Goal: Task Accomplishment & Management: Manage account settings

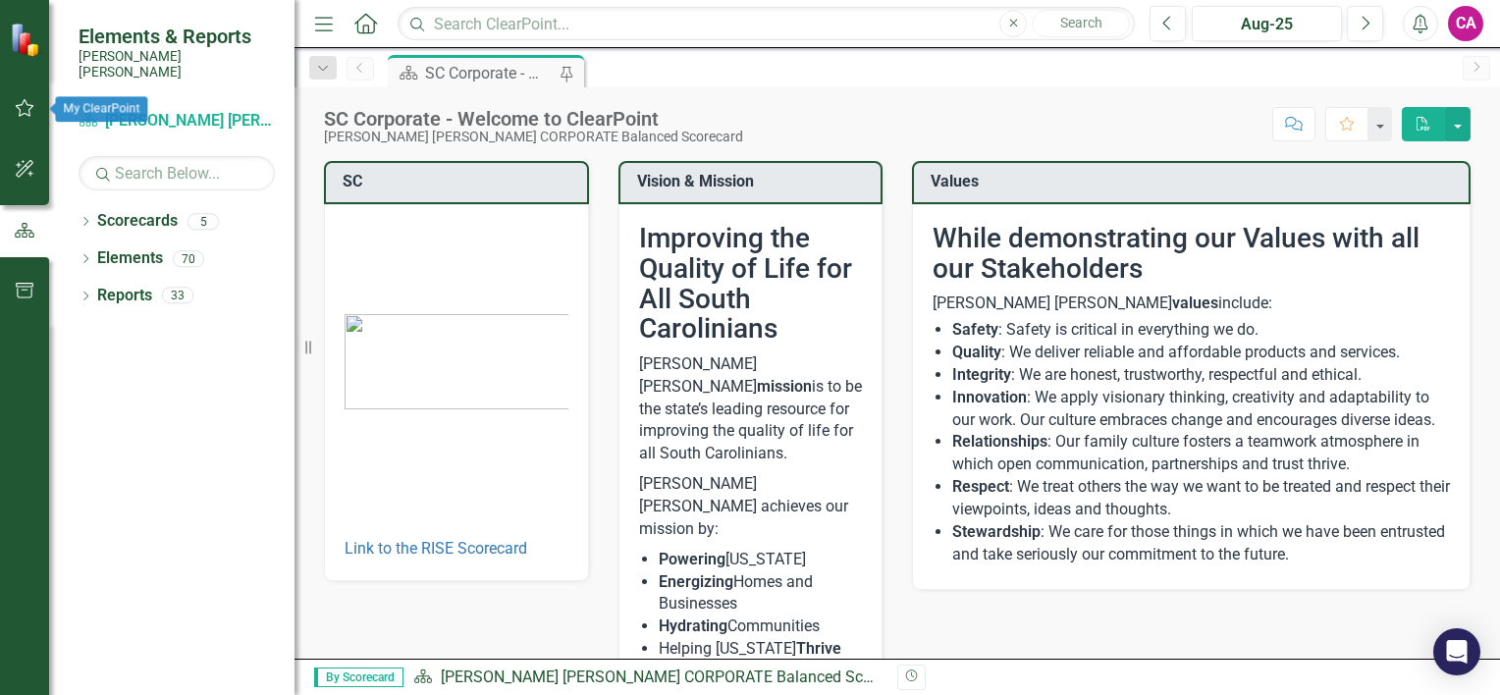
click at [26, 107] on icon "button" at bounding box center [25, 108] width 21 height 16
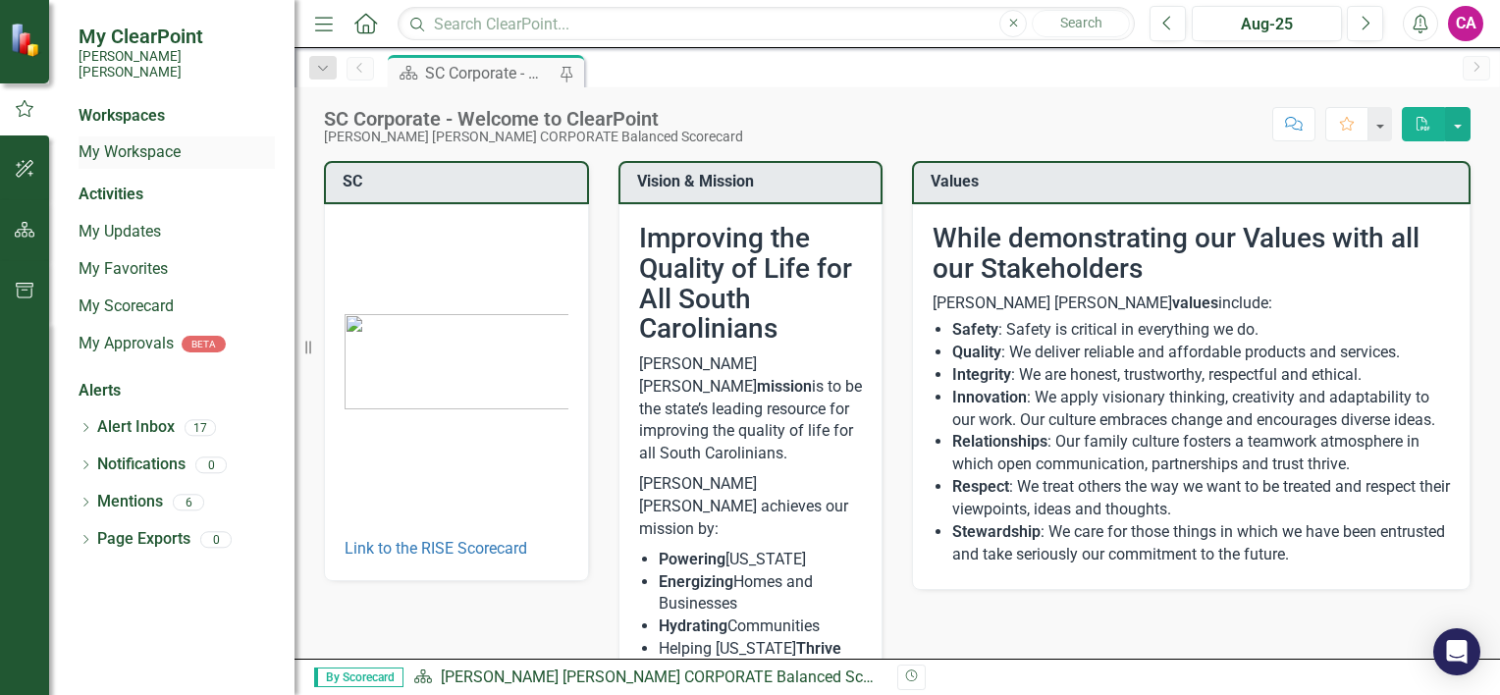
click at [140, 141] on link "My Workspace" at bounding box center [177, 152] width 196 height 23
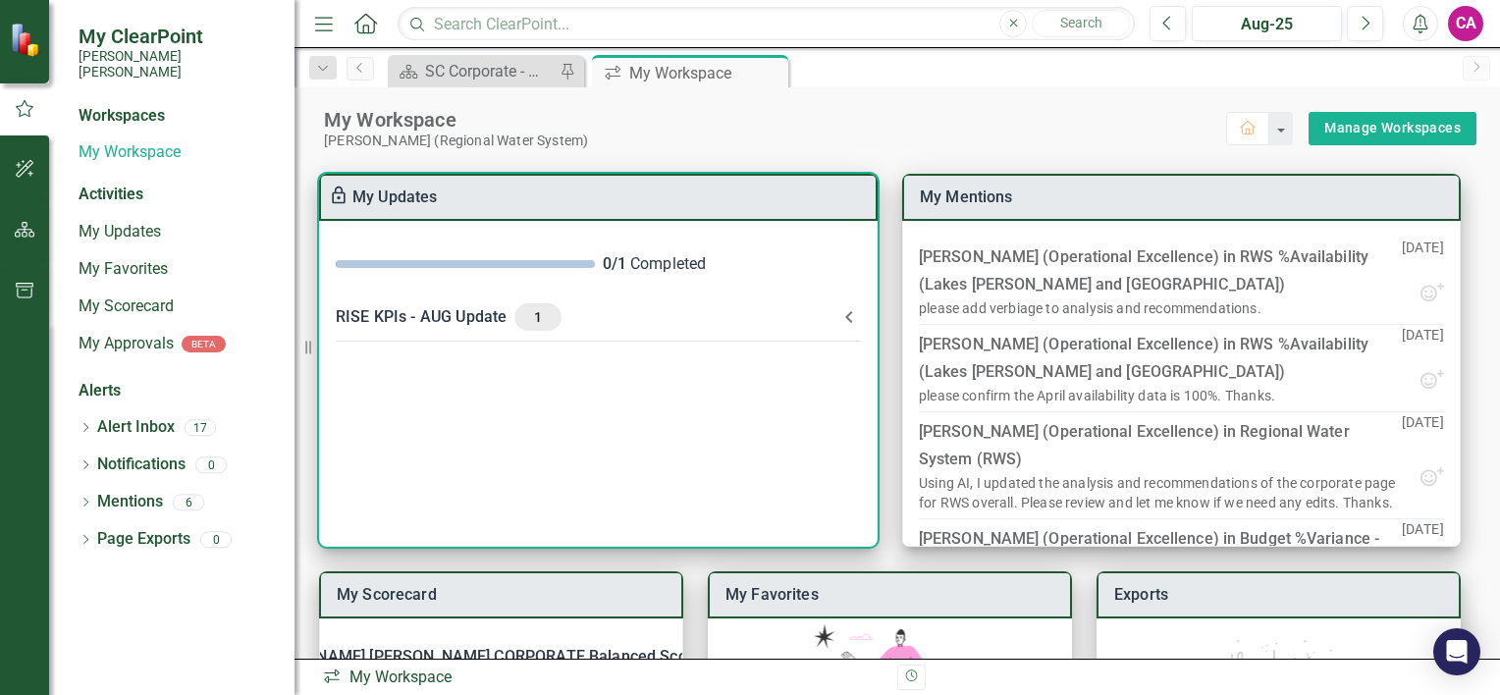
click at [445, 319] on div "RISE KPIs - AUG Update 1" at bounding box center [587, 316] width 502 height 27
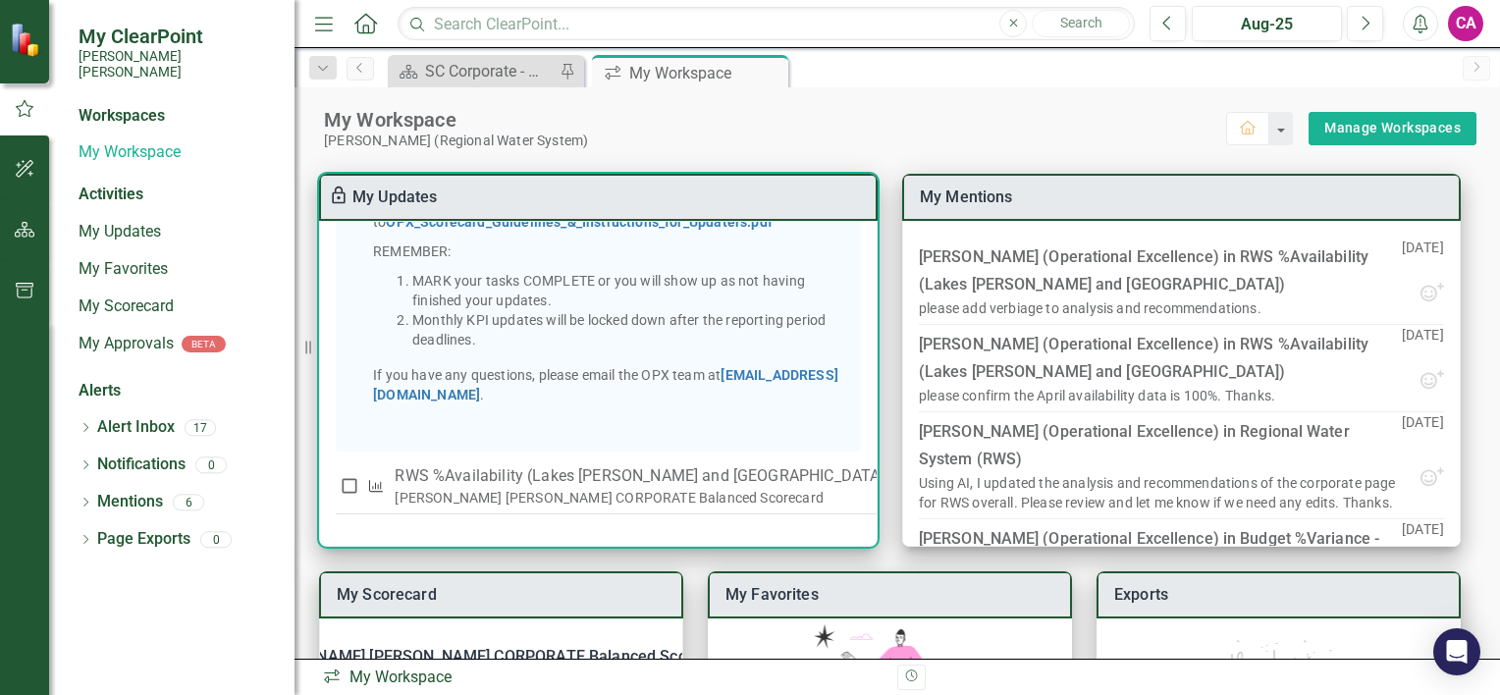
scroll to position [412, 0]
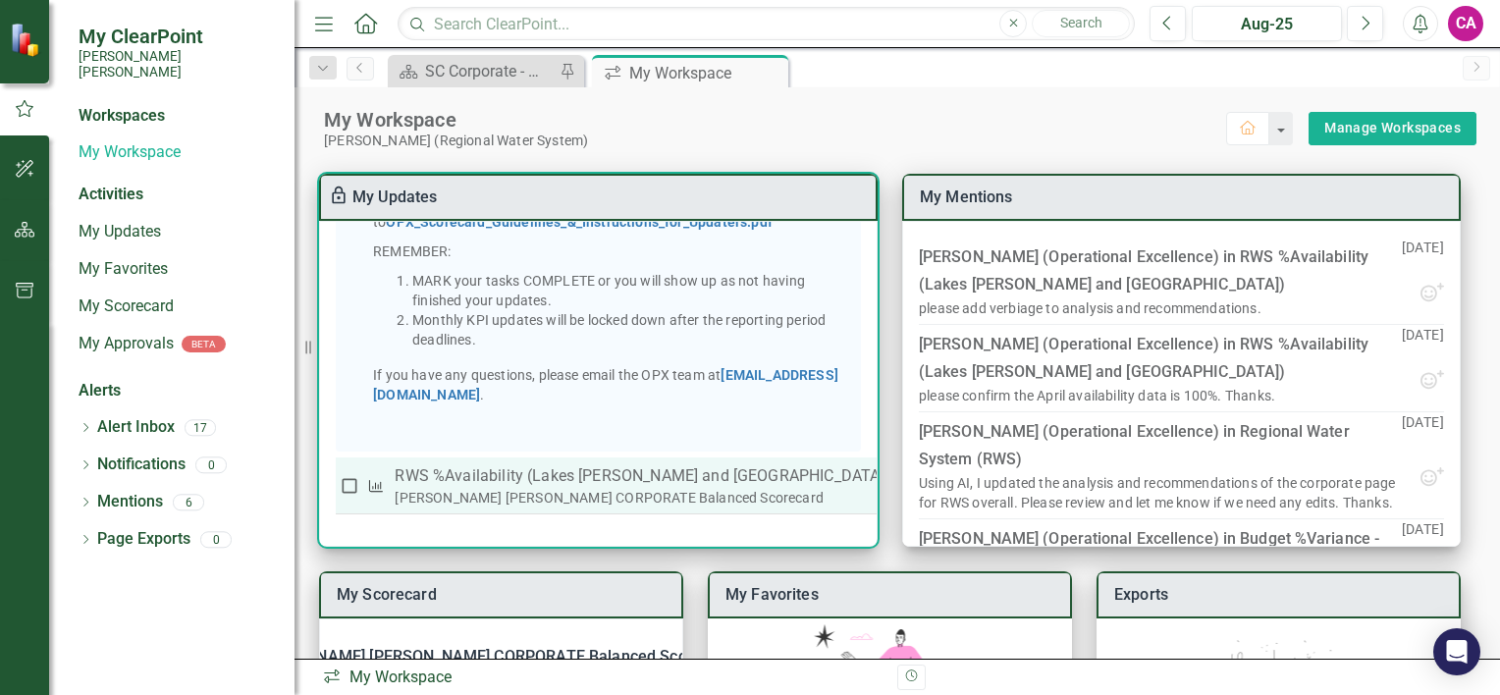
click at [628, 502] on div "[PERSON_NAME] [PERSON_NAME] CORPORATE Balanced Scorecard" at bounding box center [642, 498] width 495 height 20
click at [345, 481] on input "checkbox" at bounding box center [350, 486] width 20 height 20
checkbox input "true"
click at [497, 495] on div "[PERSON_NAME] [PERSON_NAME] CORPORATE Balanced Scorecard" at bounding box center [642, 498] width 495 height 20
click at [338, 477] on td at bounding box center [349, 485] width 27 height 57
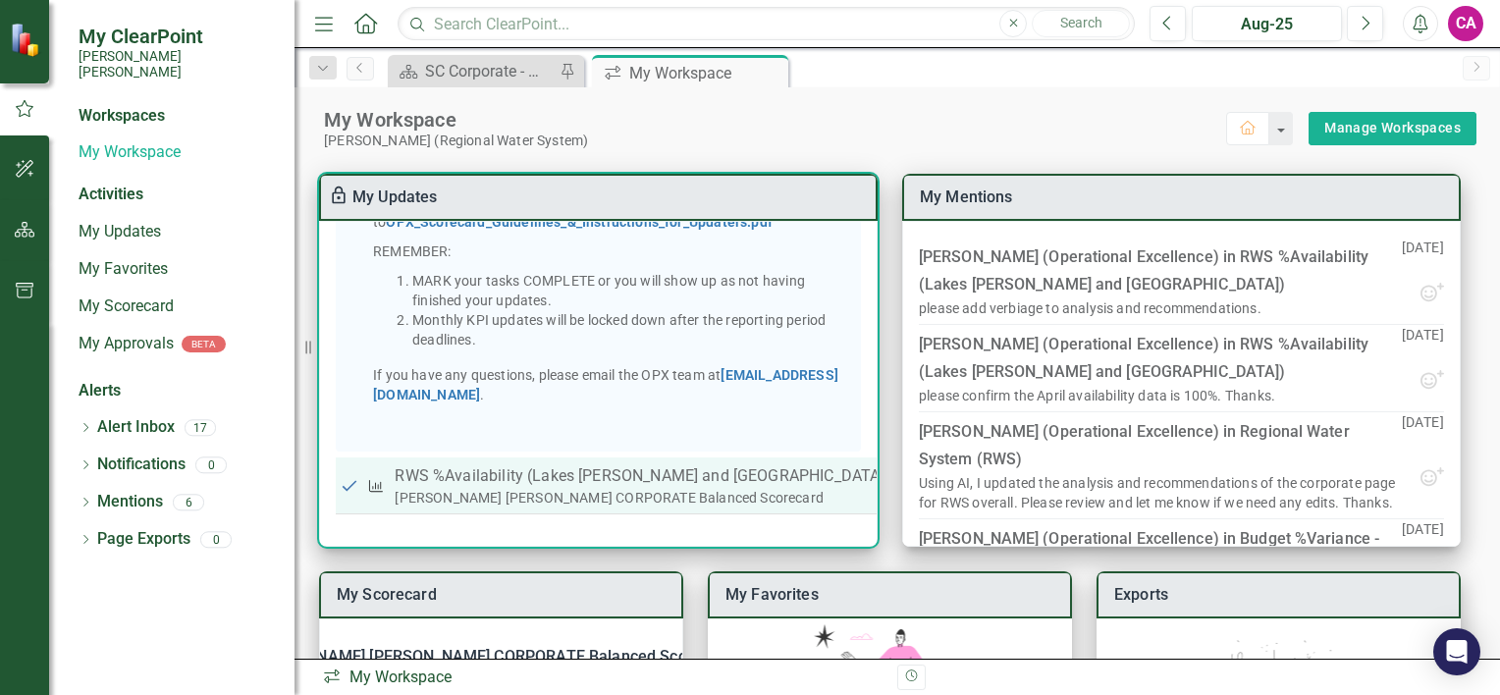
click at [903, 487] on div at bounding box center [913, 486] width 20 height 20
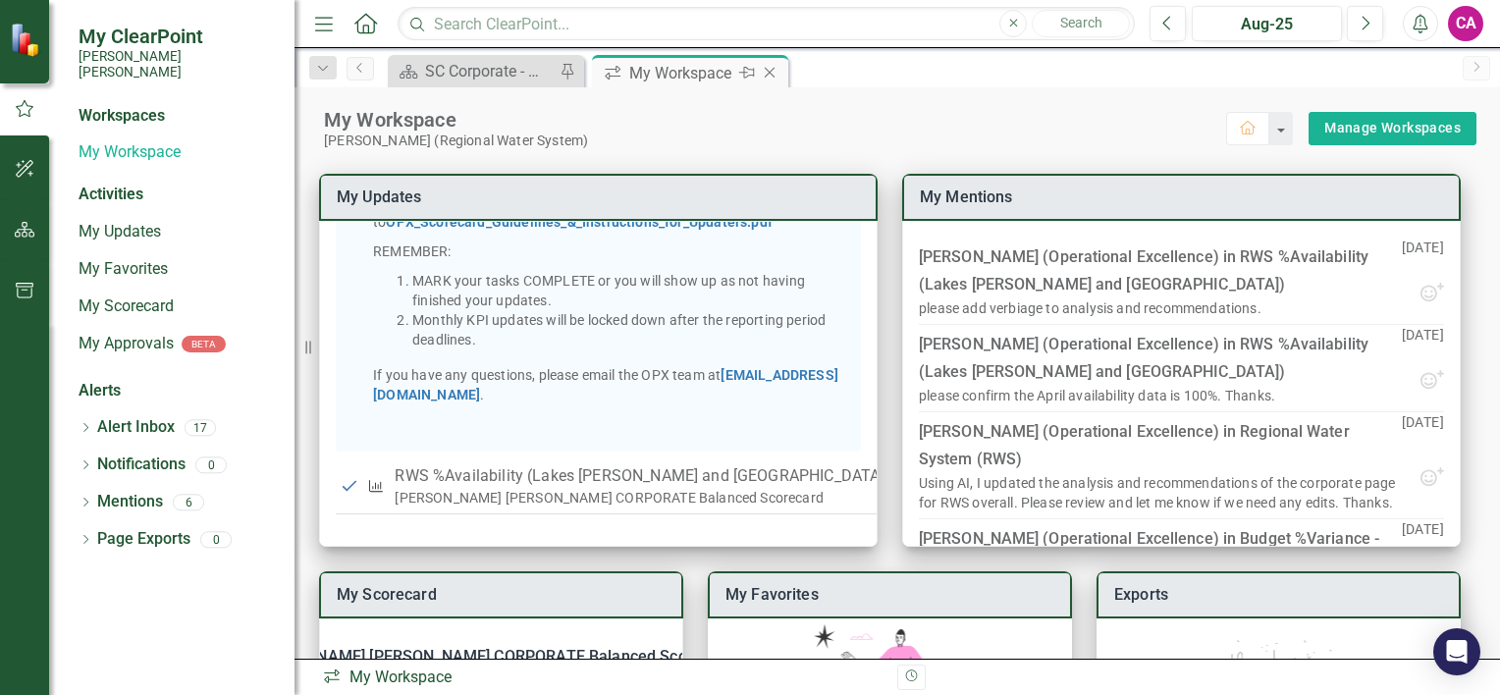
click at [749, 76] on icon "Pin" at bounding box center [747, 73] width 16 height 20
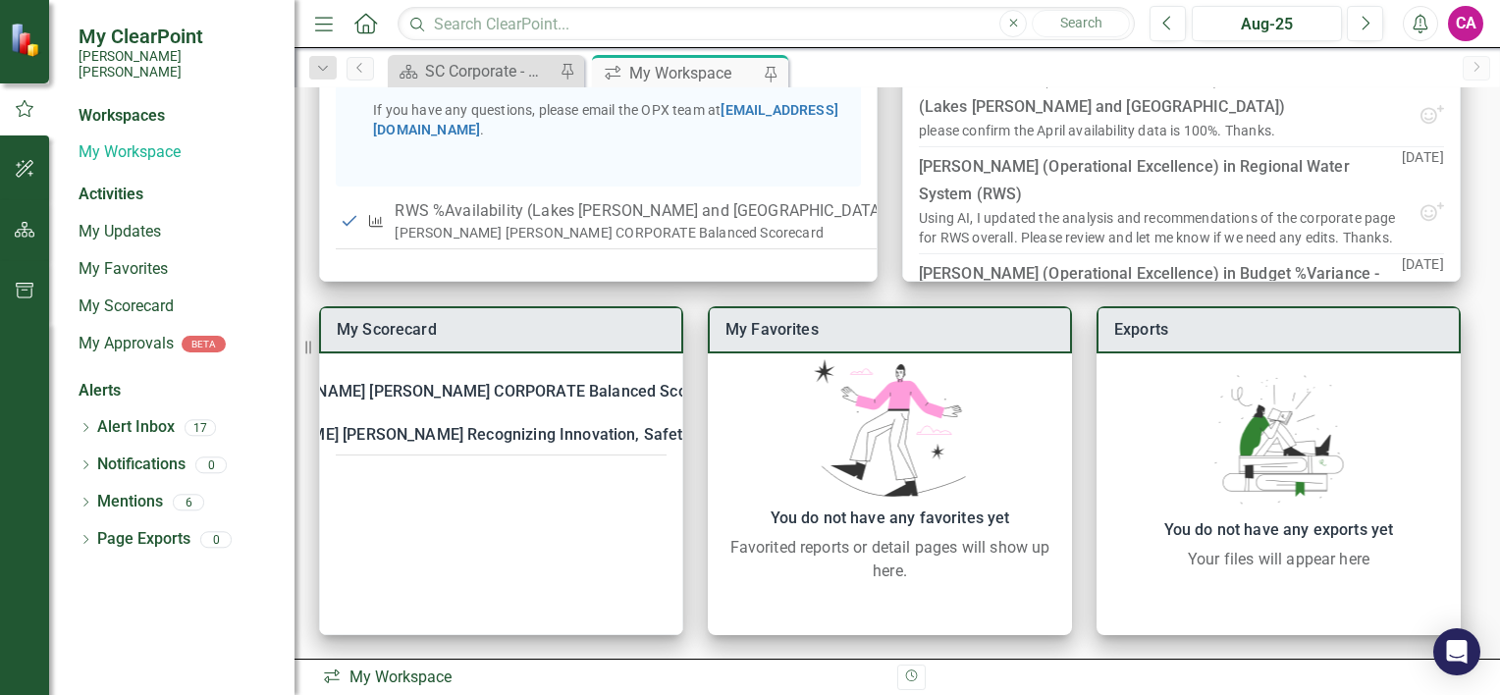
scroll to position [0, 0]
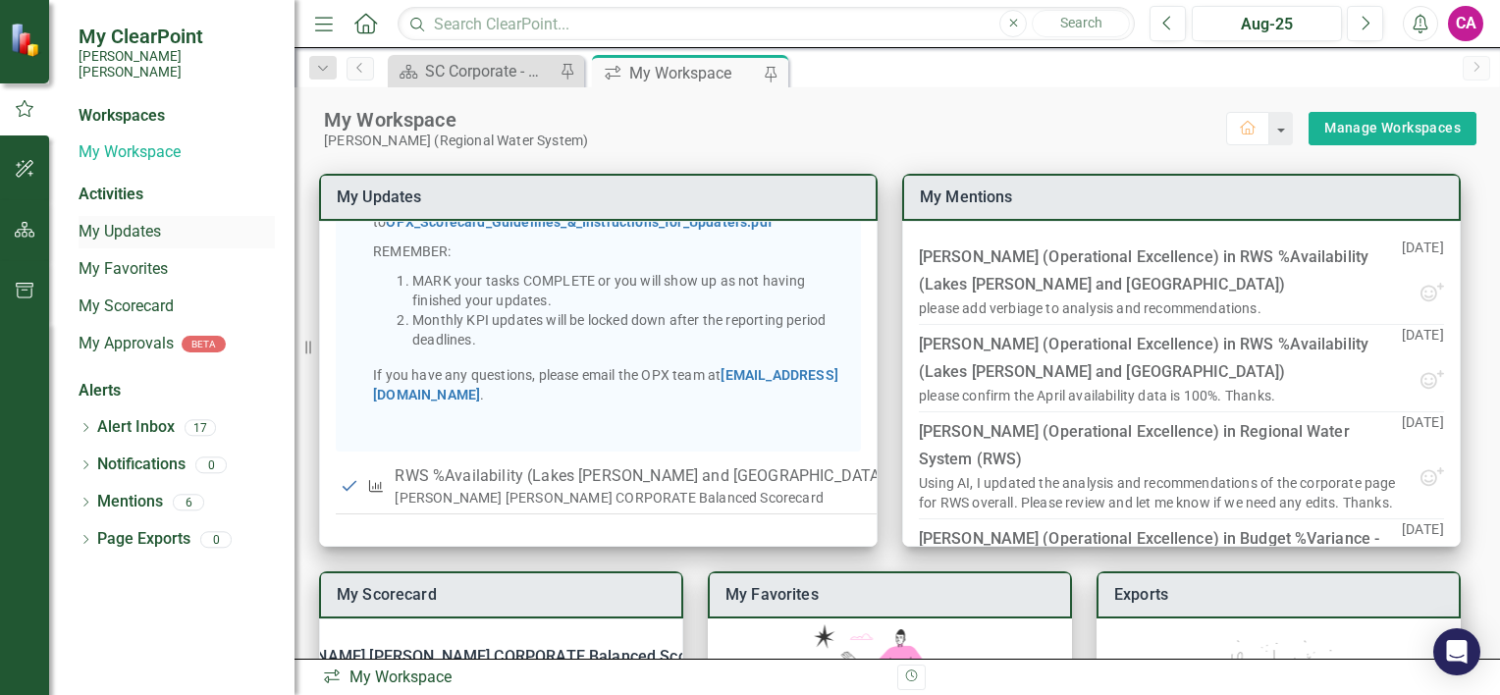
click at [120, 224] on link "My Updates" at bounding box center [177, 232] width 196 height 23
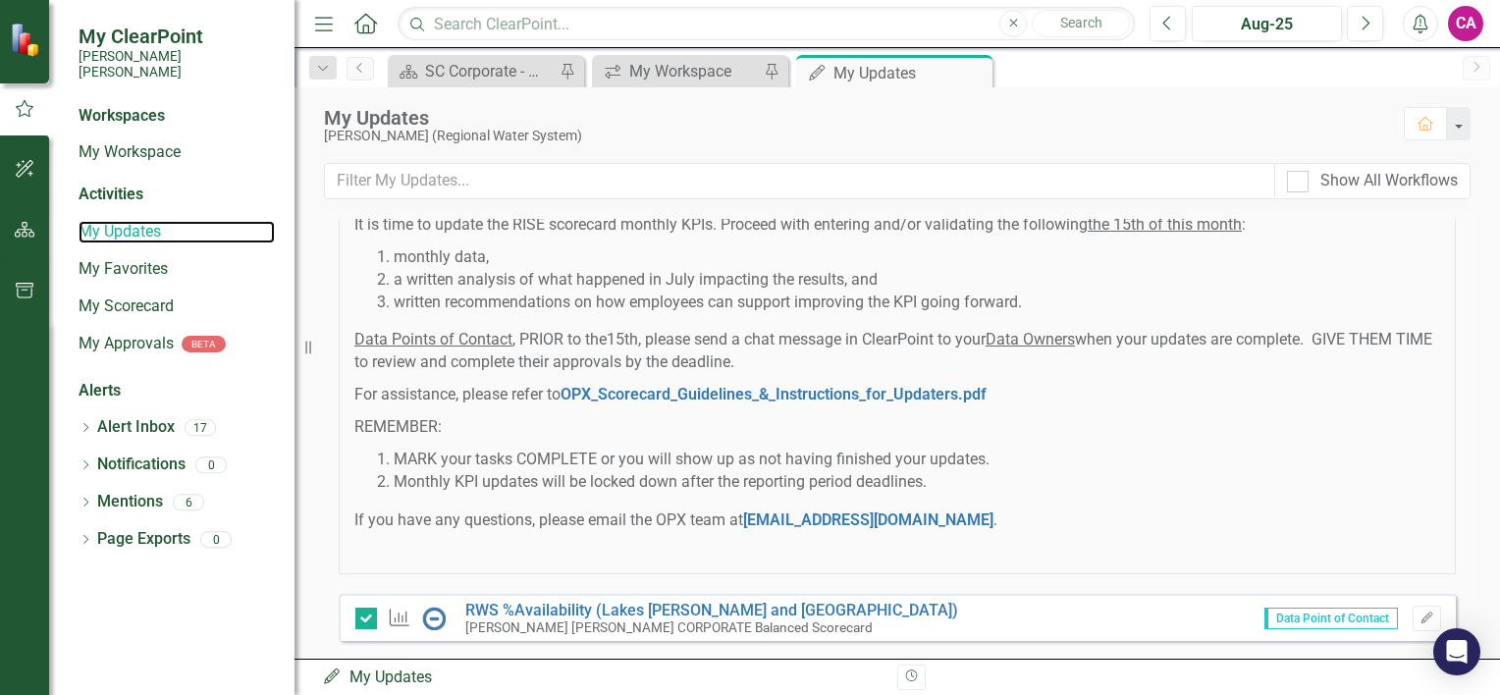
scroll to position [134, 0]
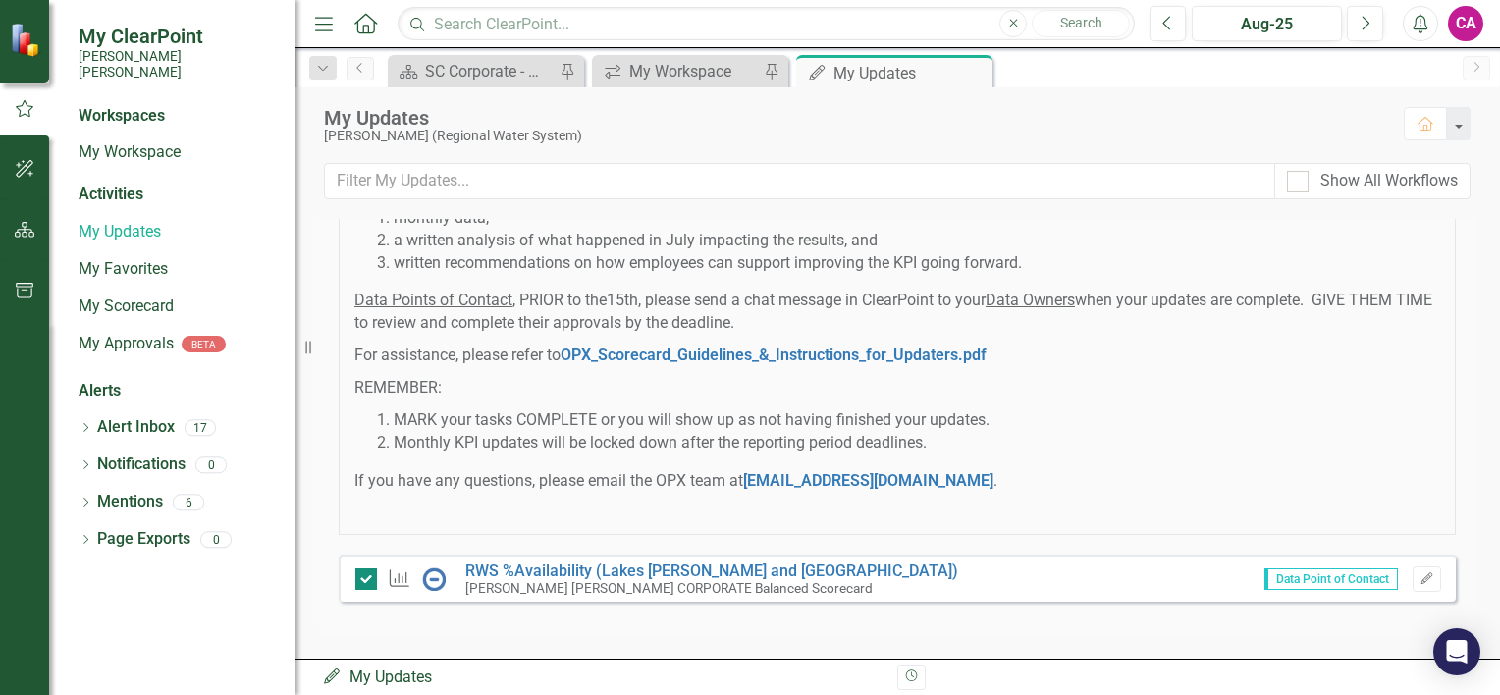
click at [367, 577] on input "checkbox" at bounding box center [361, 574] width 13 height 13
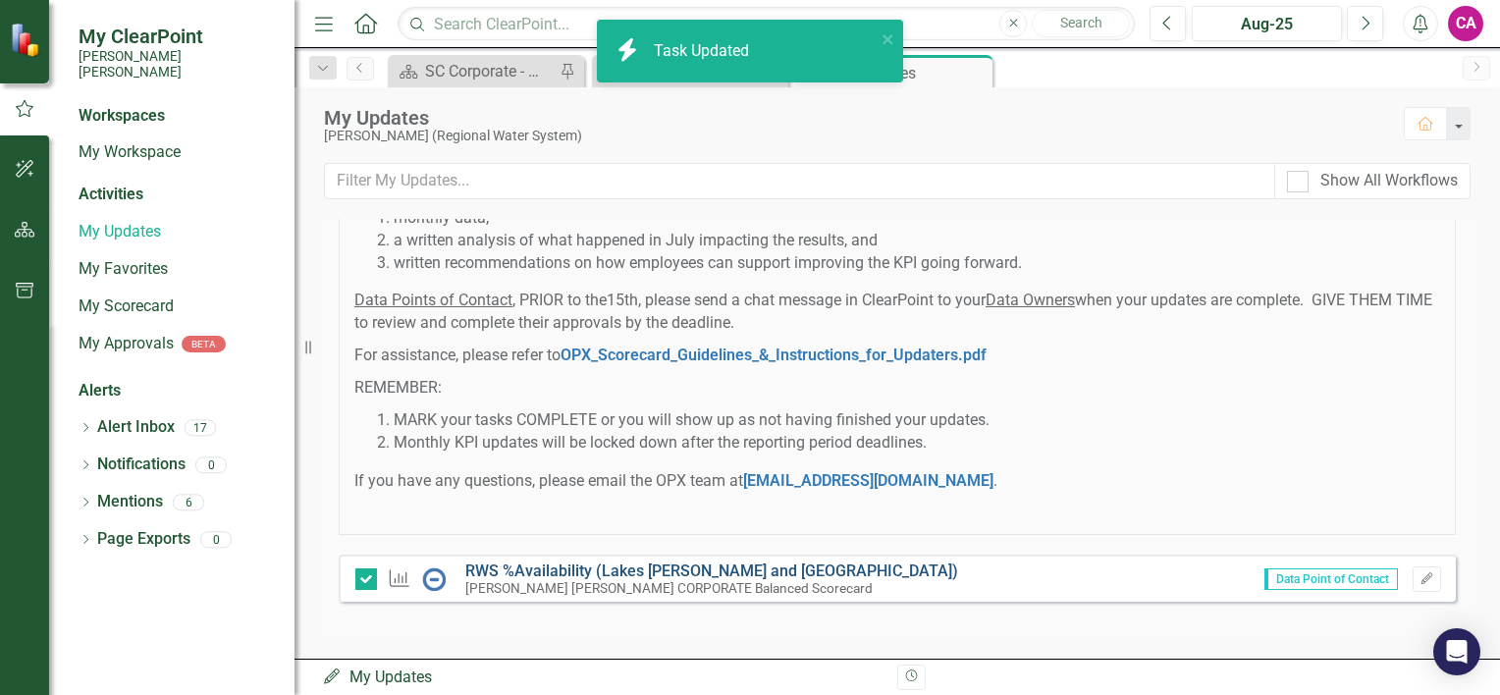
checkbox input "false"
click at [586, 568] on link "RWS %Availability (Lakes [PERSON_NAME] and [GEOGRAPHIC_DATA])" at bounding box center [711, 571] width 493 height 19
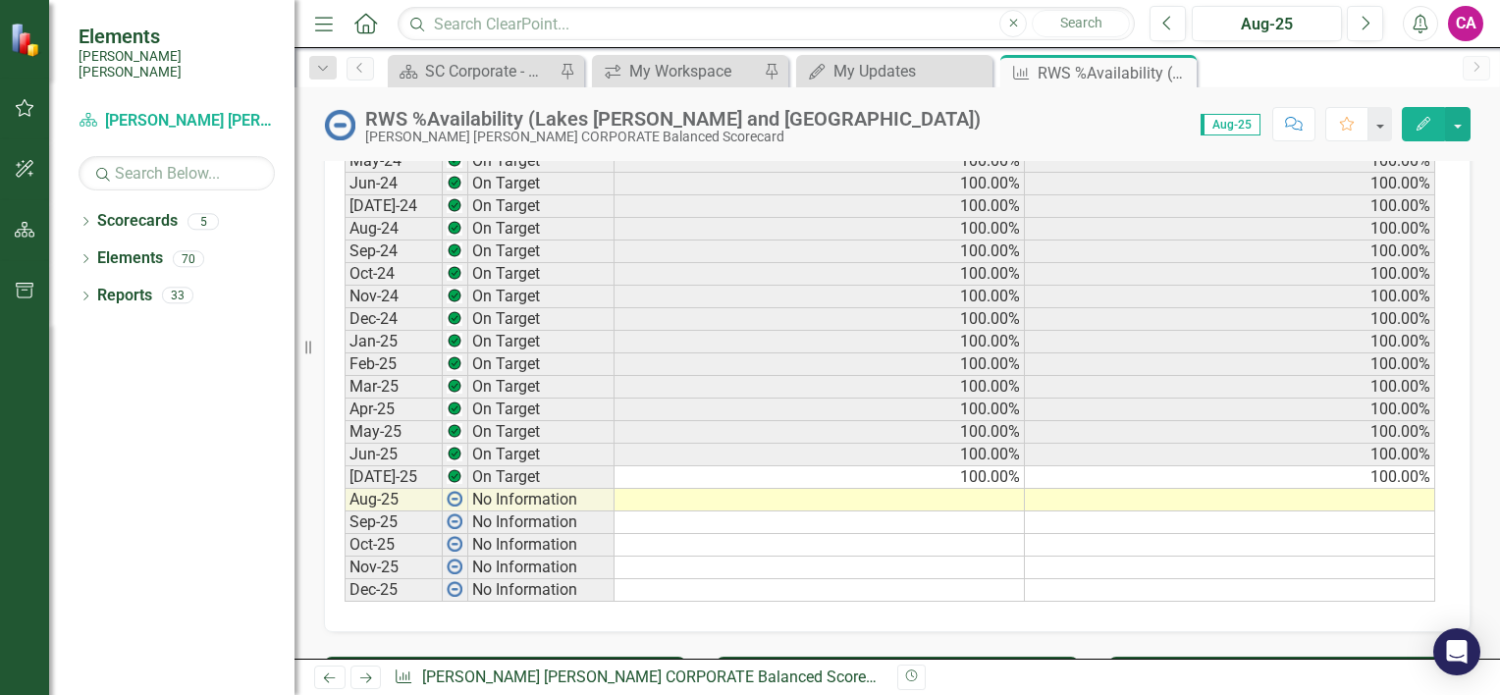
scroll to position [1291, 0]
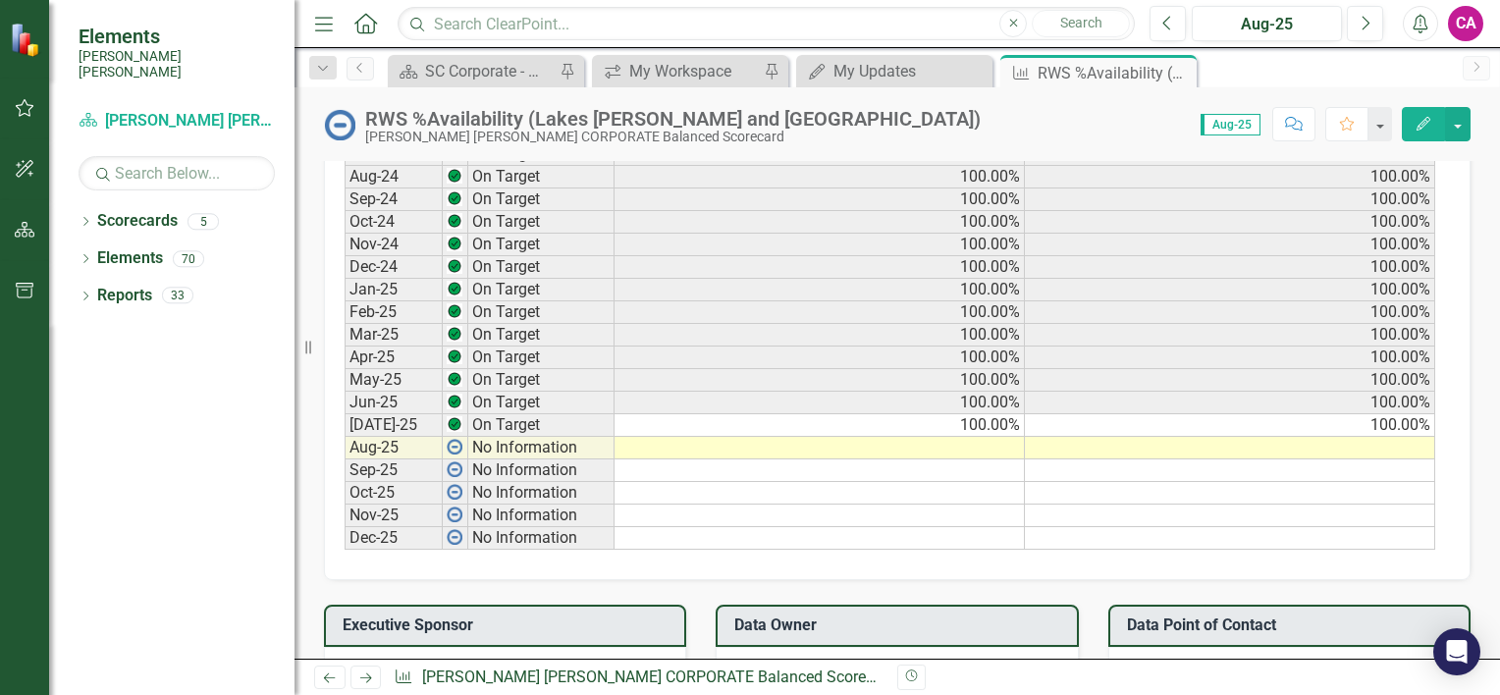
click at [1001, 440] on td at bounding box center [820, 448] width 410 height 23
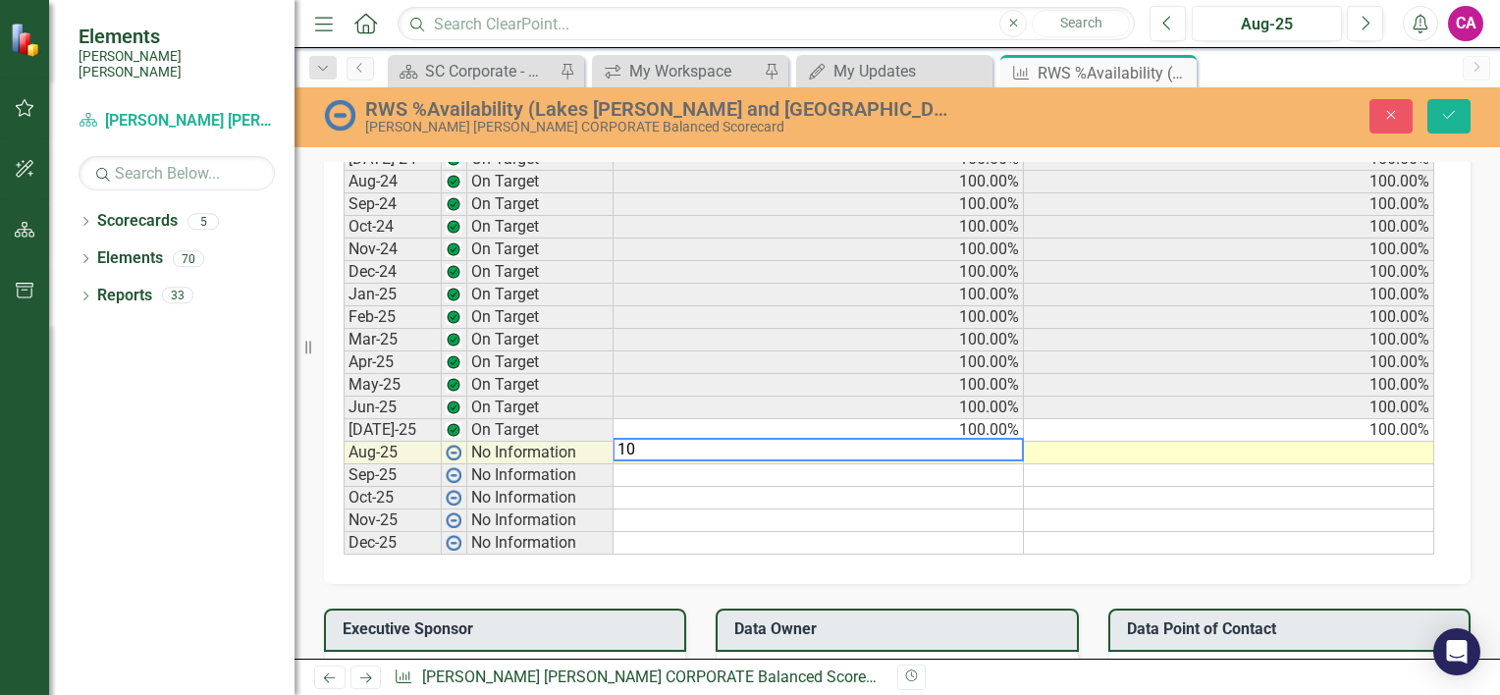
type textarea "100"
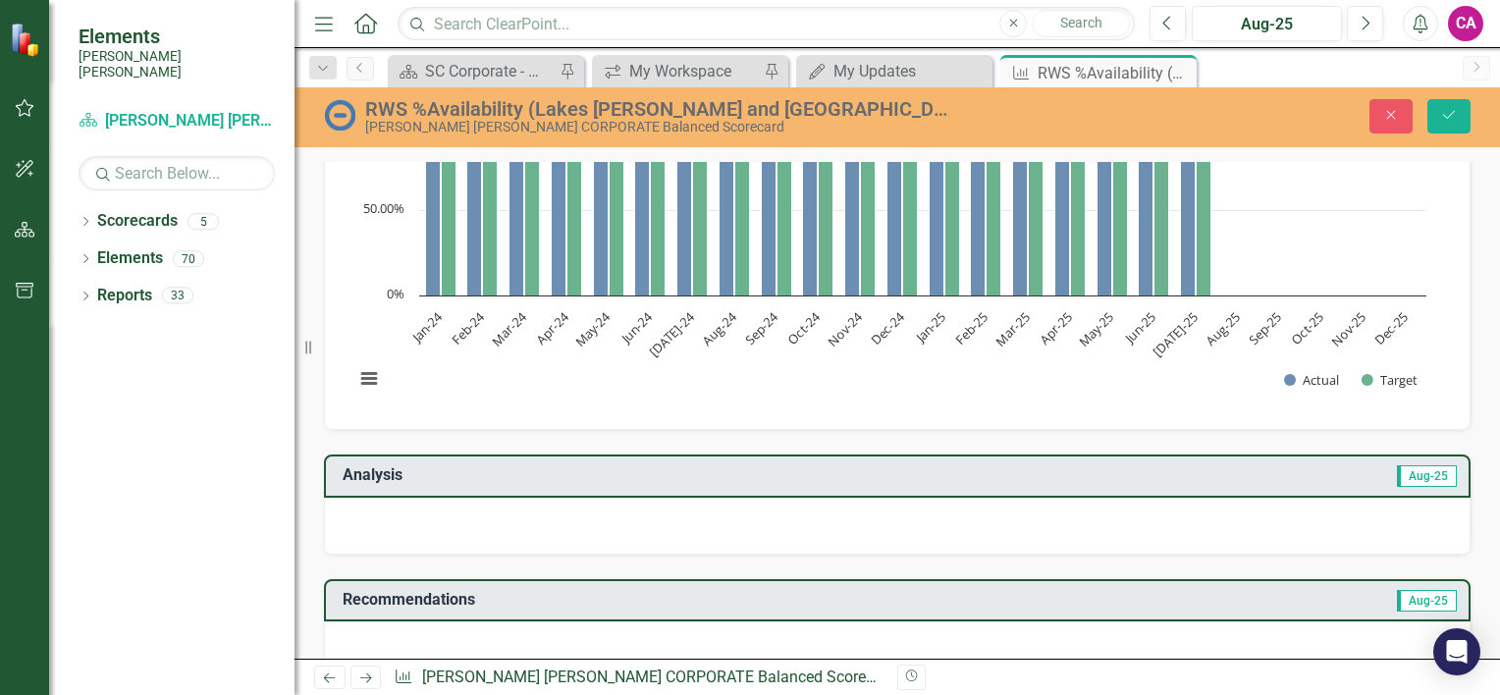
scroll to position [107, 0]
type textarea "100"
click at [568, 524] on div at bounding box center [897, 525] width 1147 height 57
click at [569, 522] on div at bounding box center [897, 525] width 1147 height 57
click at [899, 507] on div at bounding box center [897, 525] width 1147 height 57
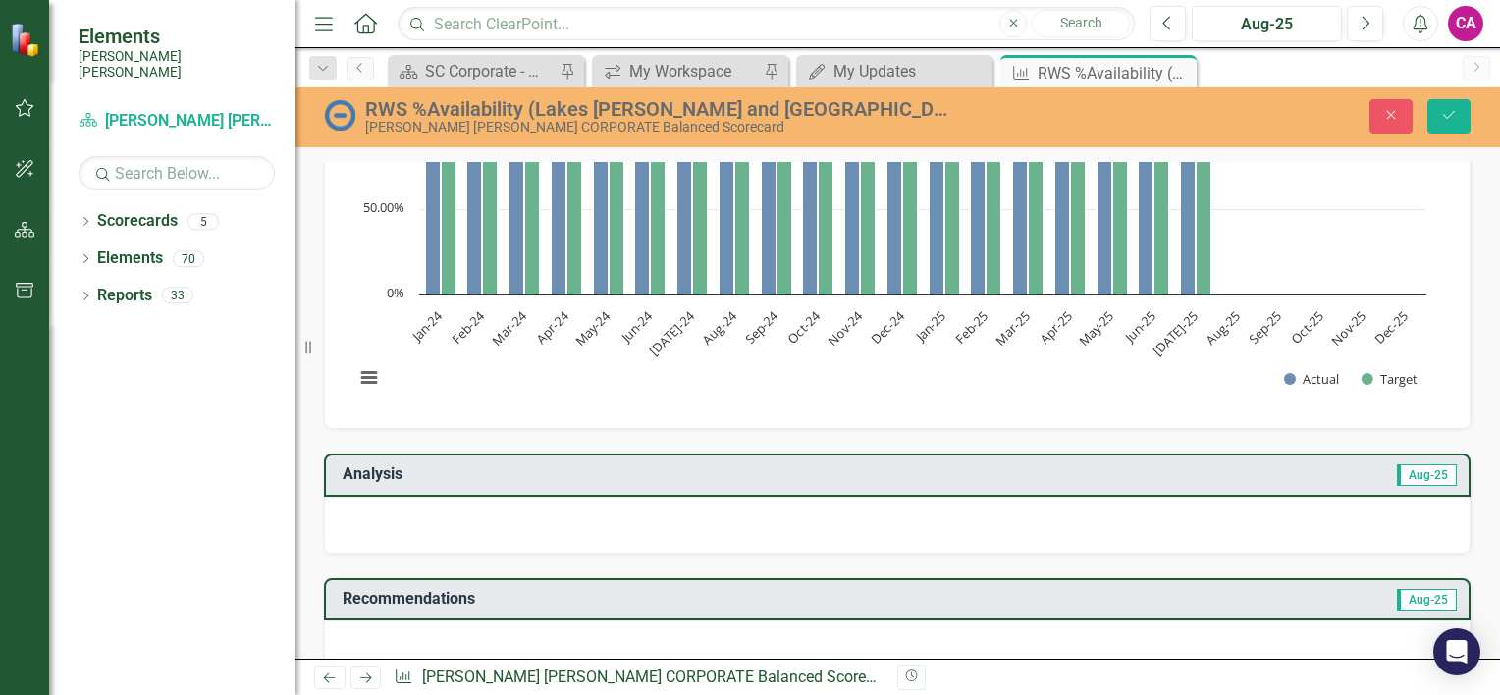
click at [899, 507] on div at bounding box center [897, 525] width 1147 height 57
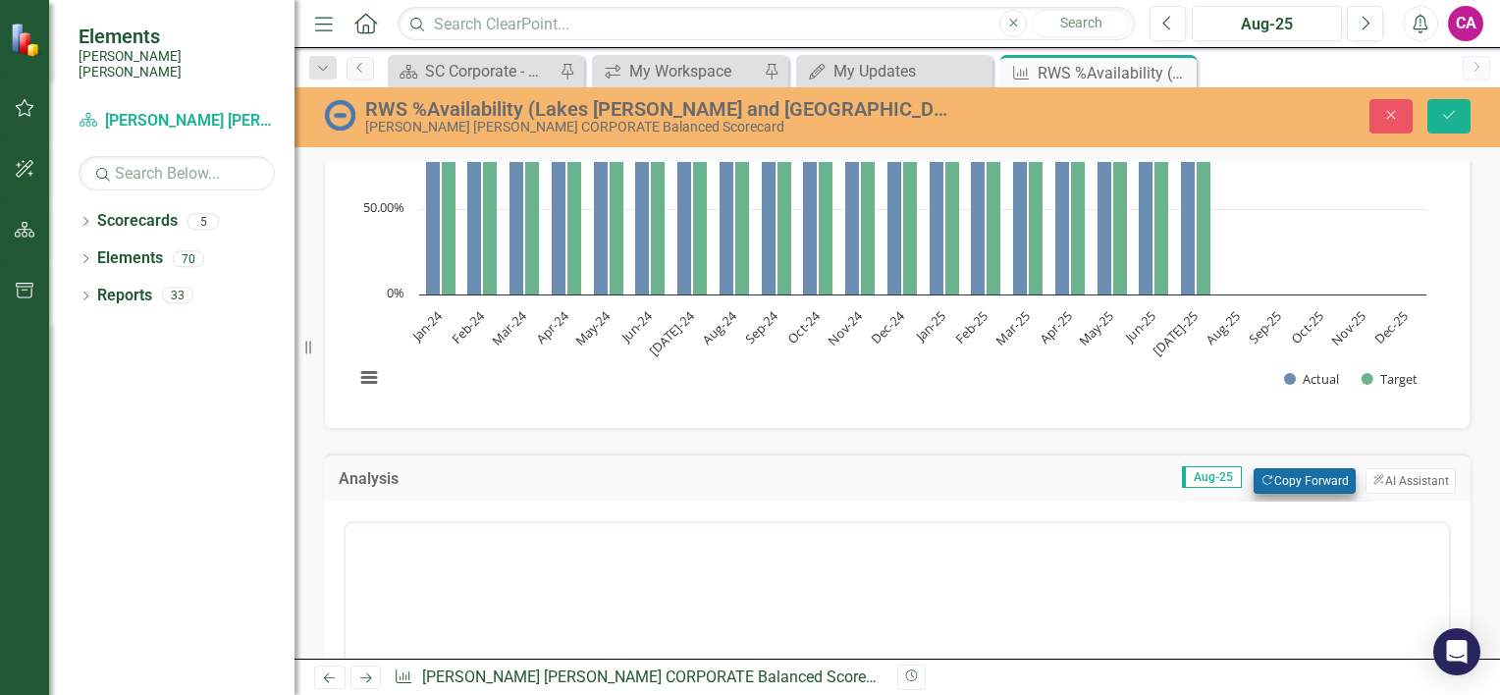
scroll to position [0, 0]
click at [1305, 471] on button "Copy Forward Copy Forward" at bounding box center [1304, 481] width 101 height 26
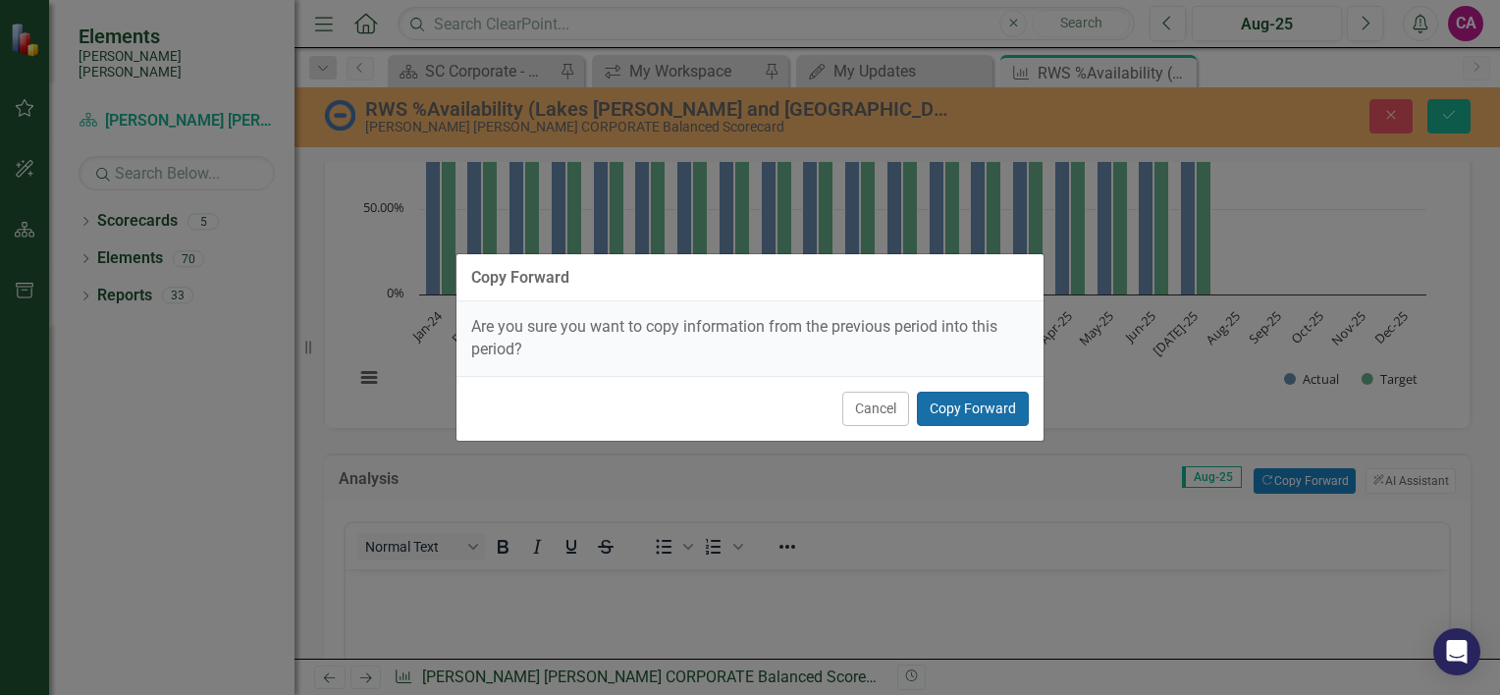
click at [982, 403] on button "Copy Forward" at bounding box center [973, 409] width 112 height 34
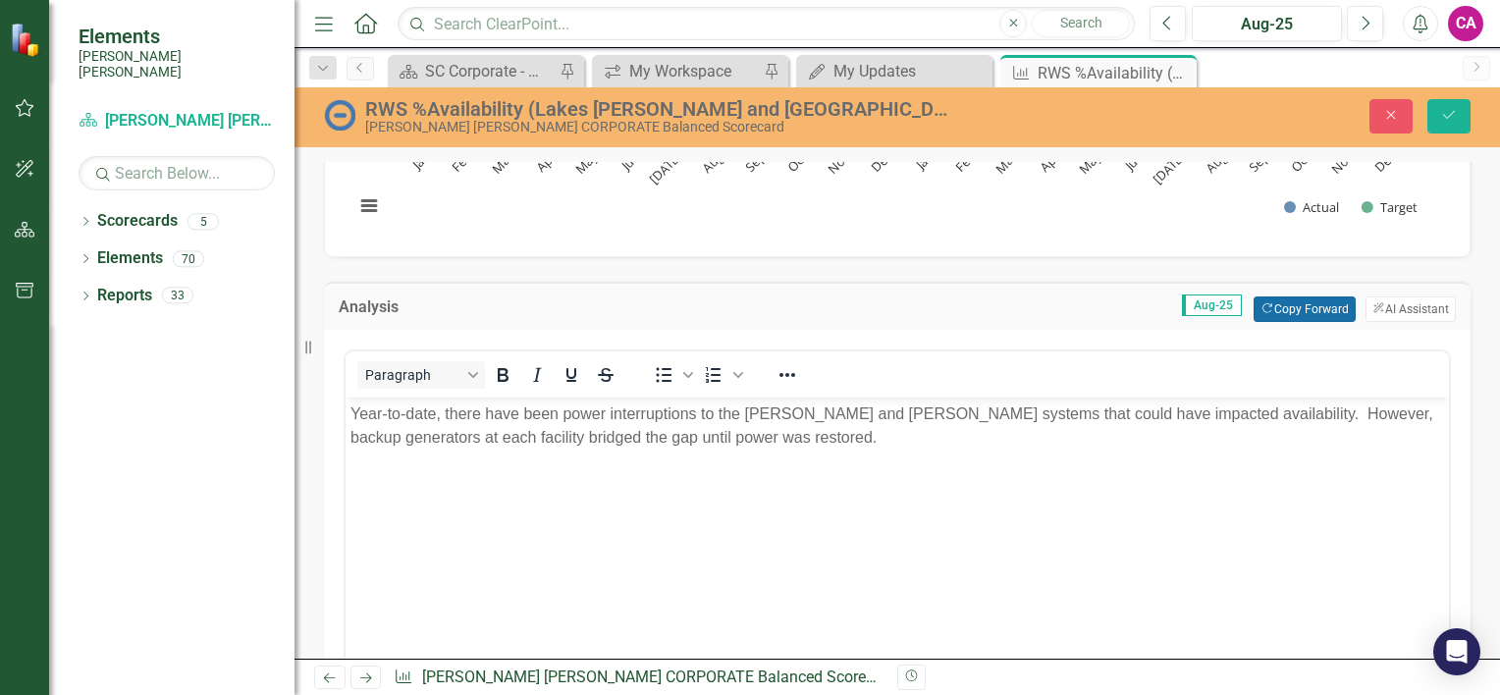
scroll to position [251, 0]
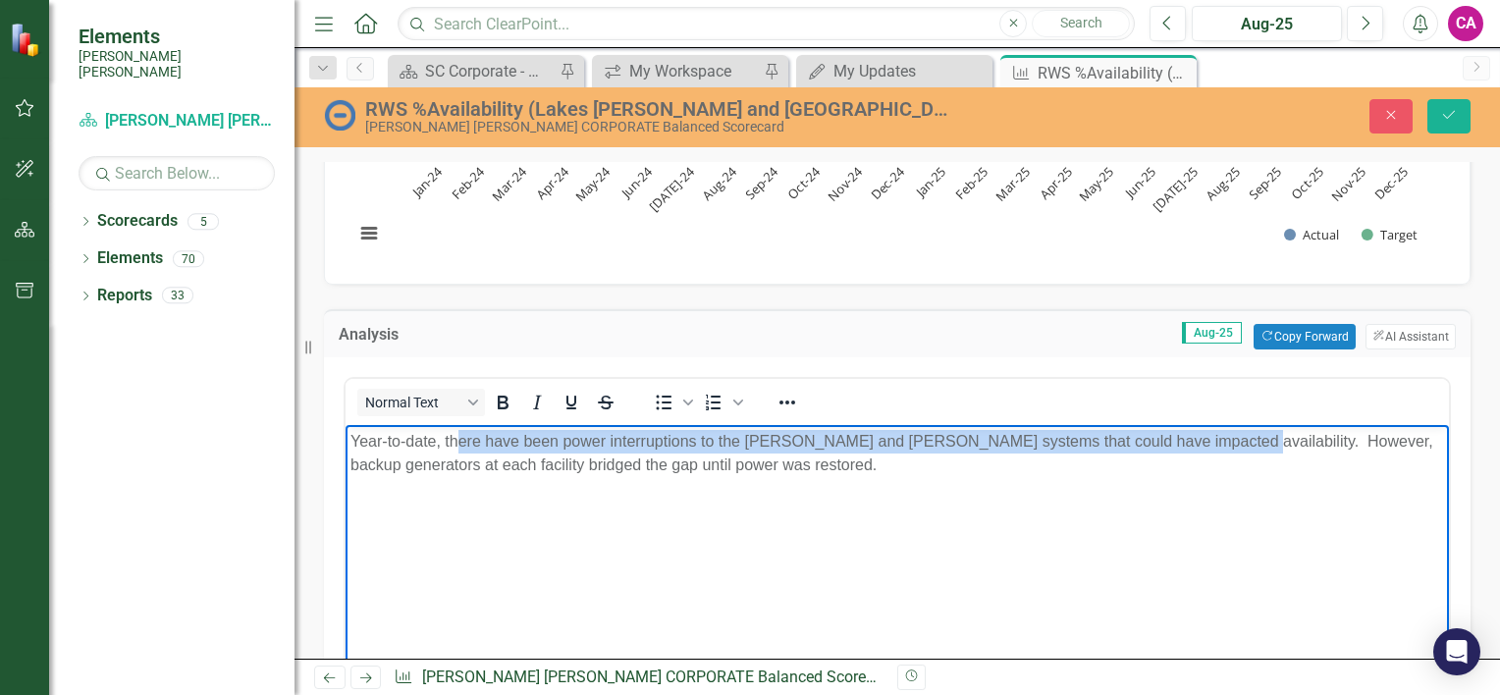
drag, startPoint x: 1200, startPoint y: 441, endPoint x: 788, endPoint y: 506, distance: 416.4
click at [574, 461] on p "Year-to-date, there have been power interruptions to the [PERSON_NAME] and [PER…" at bounding box center [897, 453] width 1094 height 47
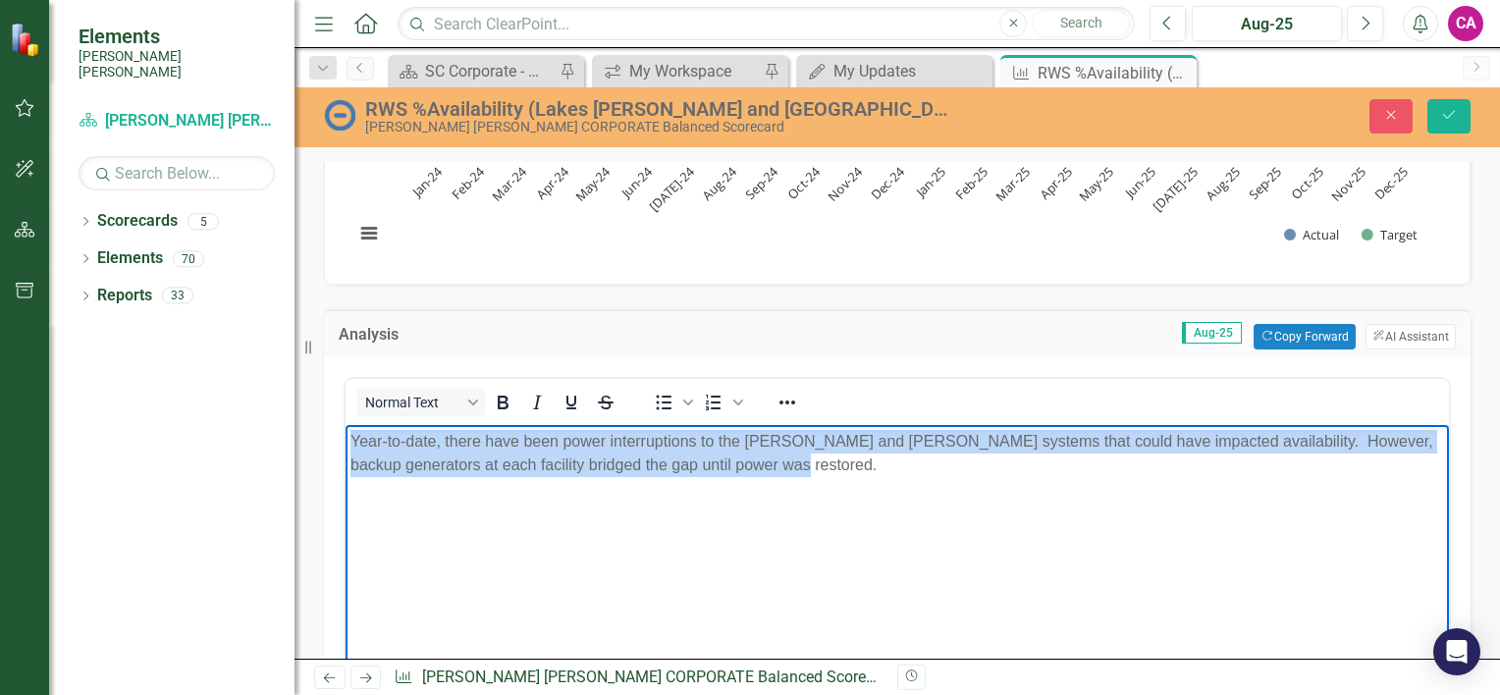
drag, startPoint x: 748, startPoint y: 463, endPoint x: 295, endPoint y: 411, distance: 456.5
click at [346, 425] on html "Year-to-date, there have been power interruptions to the [PERSON_NAME] and [PER…" at bounding box center [897, 572] width 1103 height 295
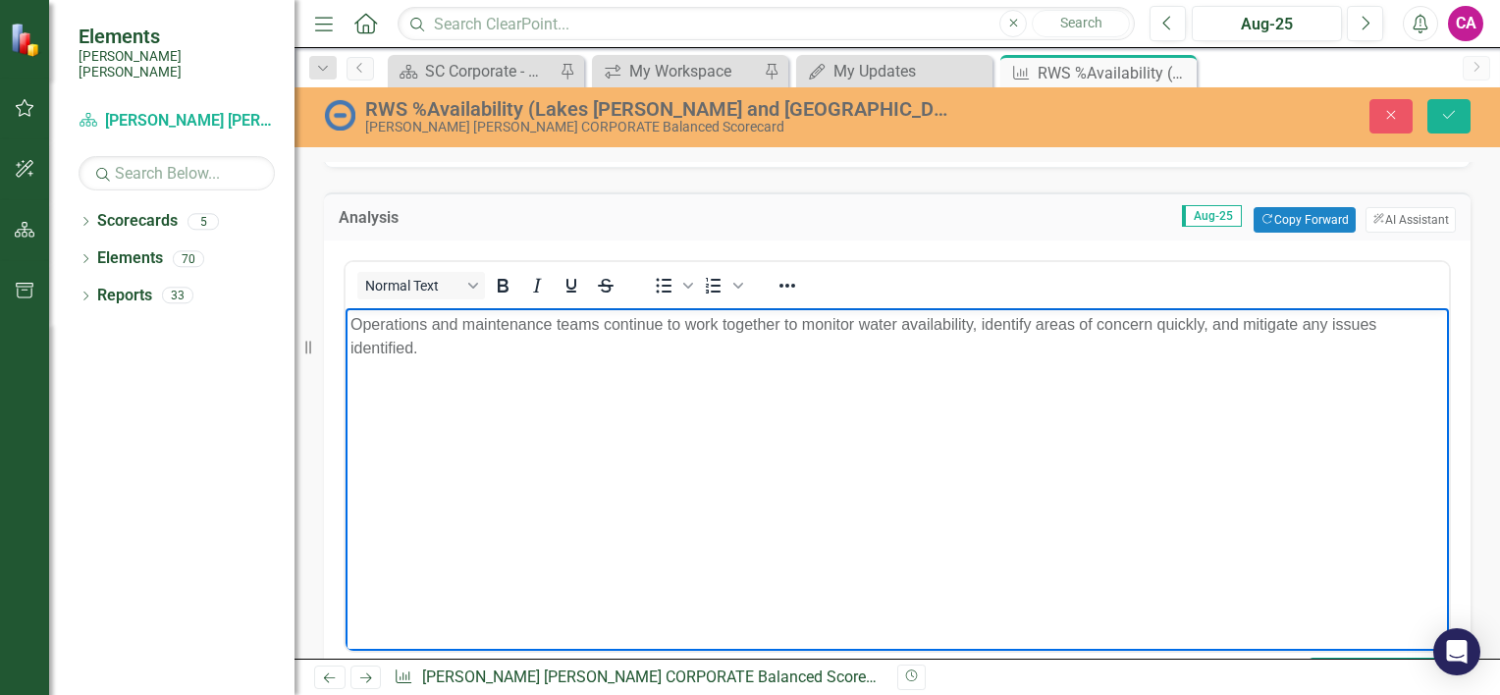
scroll to position [386, 0]
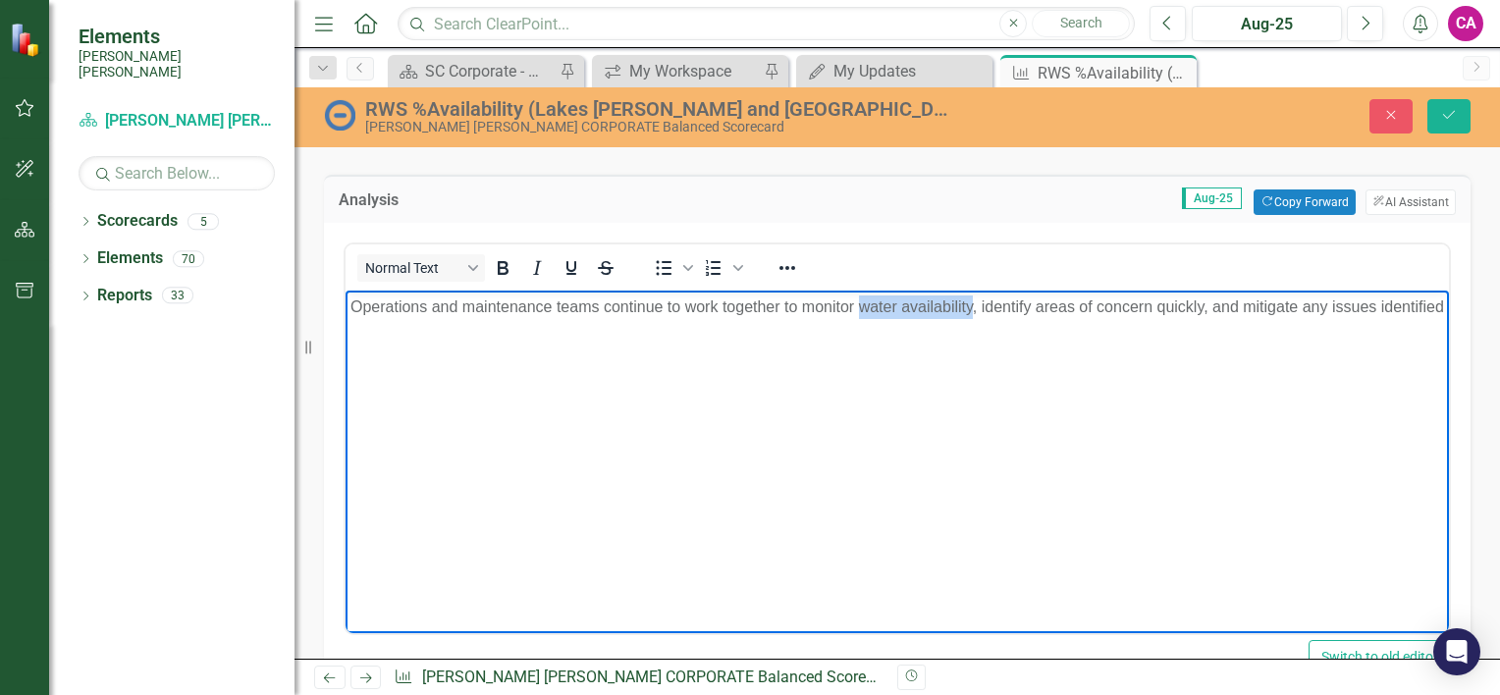
drag, startPoint x: 969, startPoint y: 305, endPoint x: 863, endPoint y: 308, distance: 106.1
click at [863, 308] on p "Operations and maintenance teams continue to work together to monitor water ava…" at bounding box center [897, 307] width 1094 height 24
click at [795, 303] on p "Operations and maintenance teams continue to work together to monitor the syste…" at bounding box center [897, 307] width 1094 height 24
click at [836, 312] on p "Operations and maintenance teams continue to work together monitor the system t…" at bounding box center [897, 307] width 1094 height 24
click at [944, 309] on p "Operations and maintenance teams continue to work together monitoring the syste…" at bounding box center [897, 307] width 1094 height 24
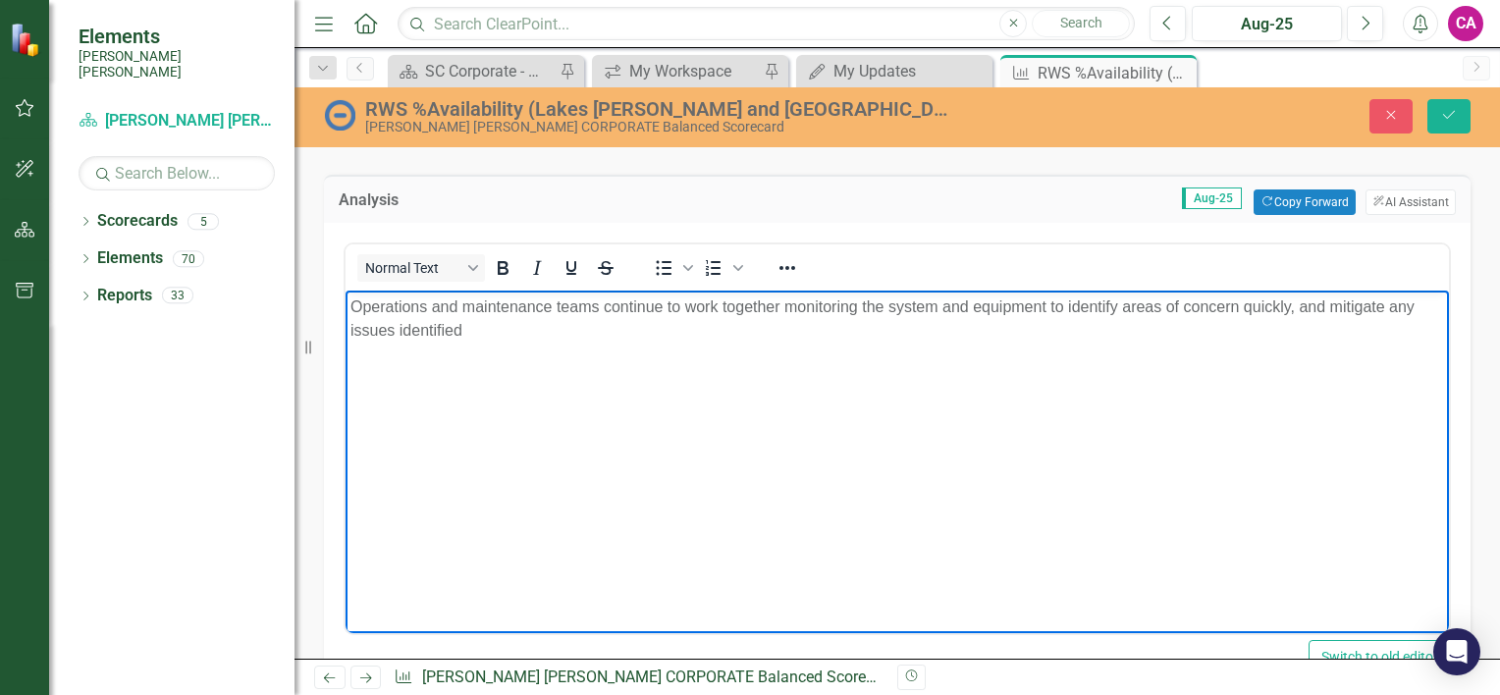
click at [1297, 309] on p "Operations and maintenance teams continue to work together monitoring the syste…" at bounding box center [897, 318] width 1094 height 47
click at [1327, 310] on p "Operations and maintenance teams continue to work together monitoring the syste…" at bounding box center [897, 318] width 1094 height 47
click at [489, 333] on p "Operations and maintenance teams continue to work together monitoring the syste…" at bounding box center [897, 318] width 1094 height 47
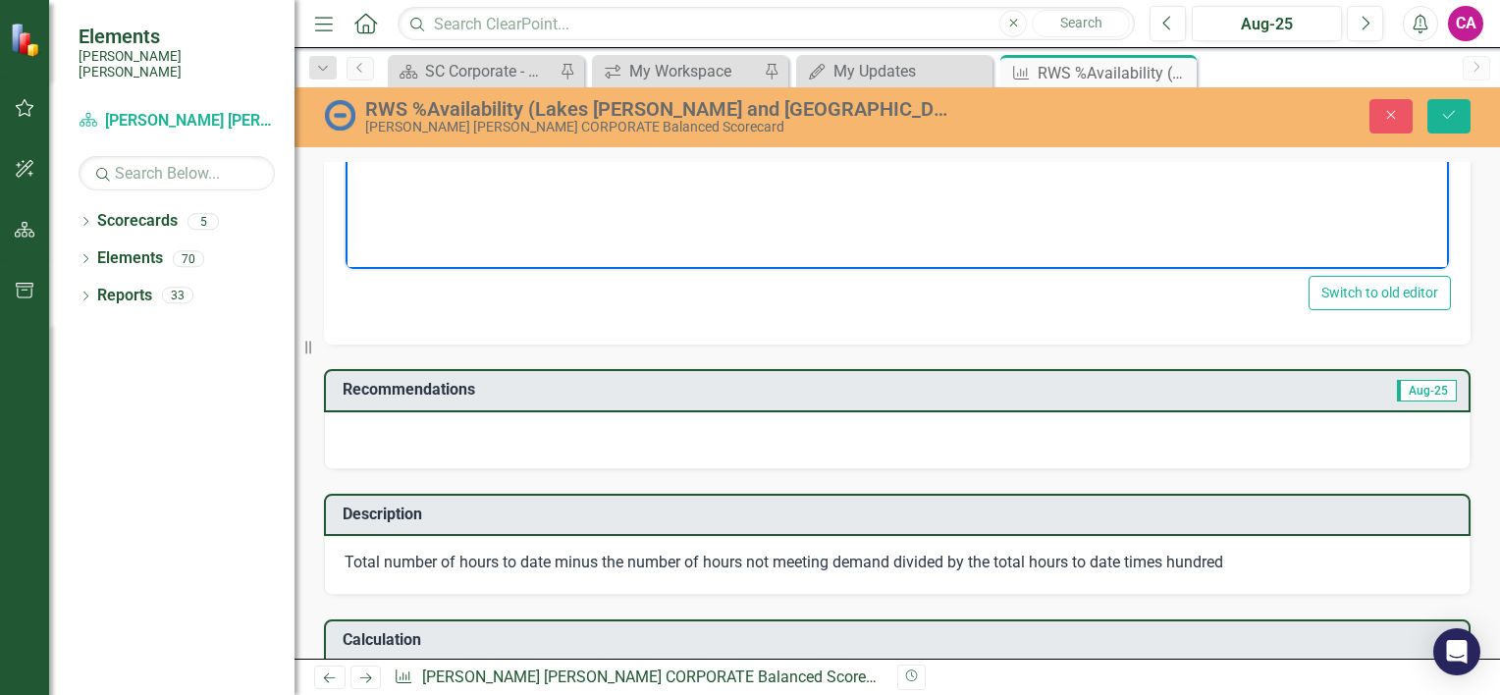
scroll to position [735, 0]
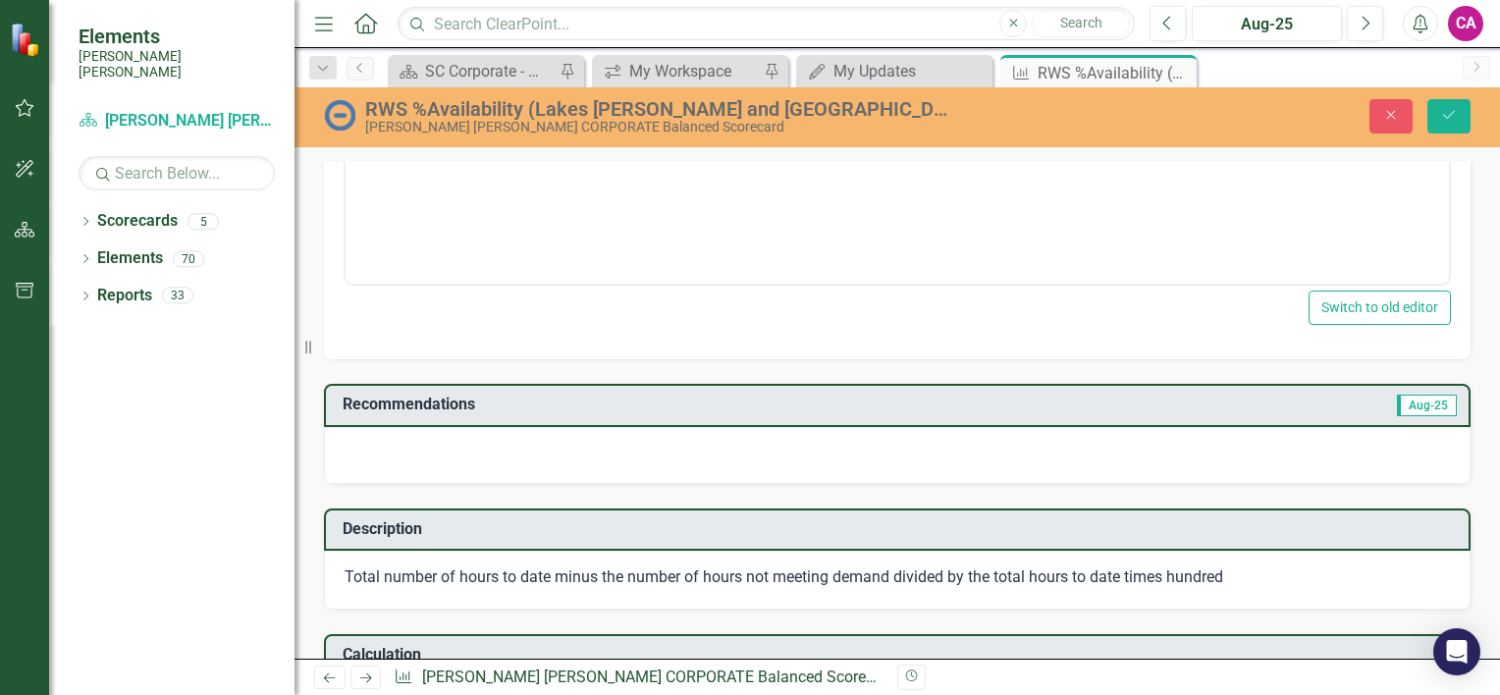
click at [690, 455] on div at bounding box center [897, 455] width 1147 height 57
click at [544, 438] on div at bounding box center [897, 455] width 1147 height 57
click at [555, 437] on div at bounding box center [897, 455] width 1147 height 57
click at [556, 437] on div at bounding box center [897, 455] width 1147 height 57
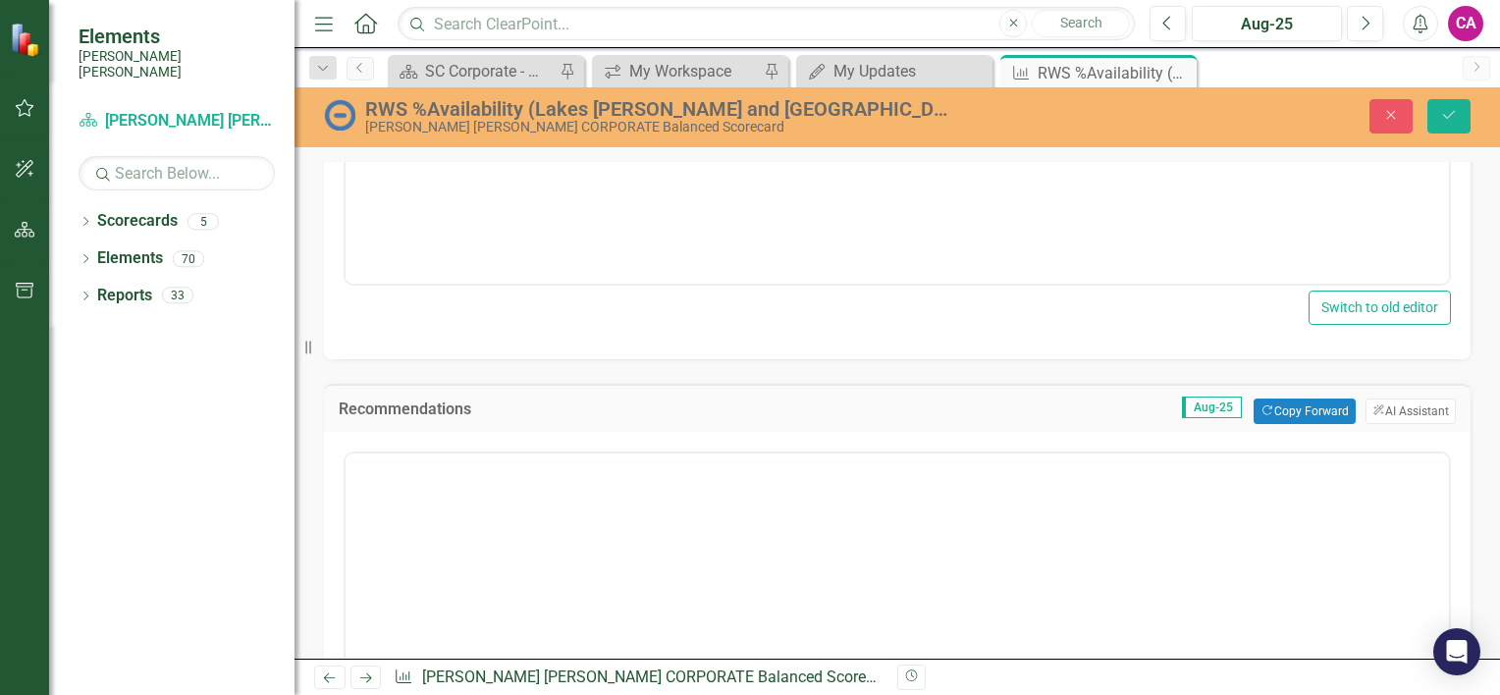
scroll to position [0, 0]
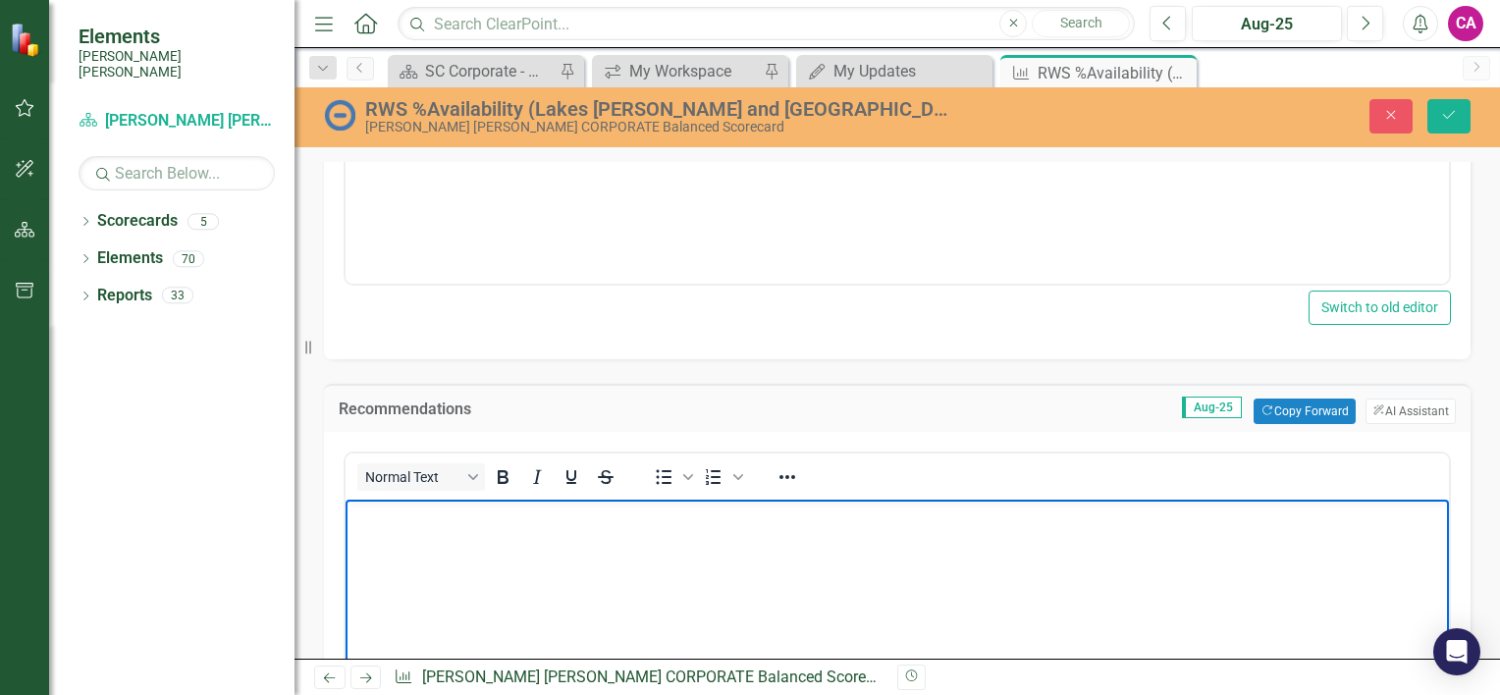
click at [459, 543] on body "Rich Text Area. Press ALT-0 for help." at bounding box center [897, 647] width 1103 height 295
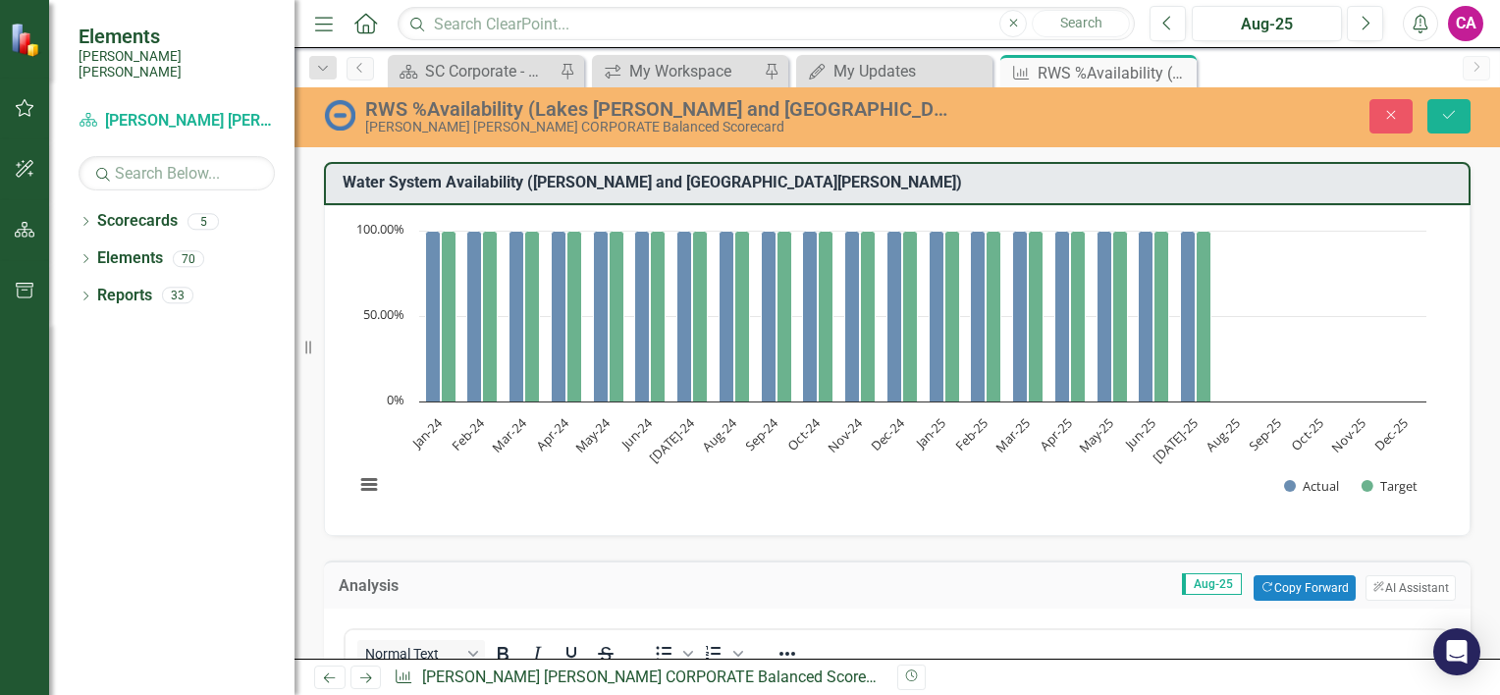
scroll to position [735, 0]
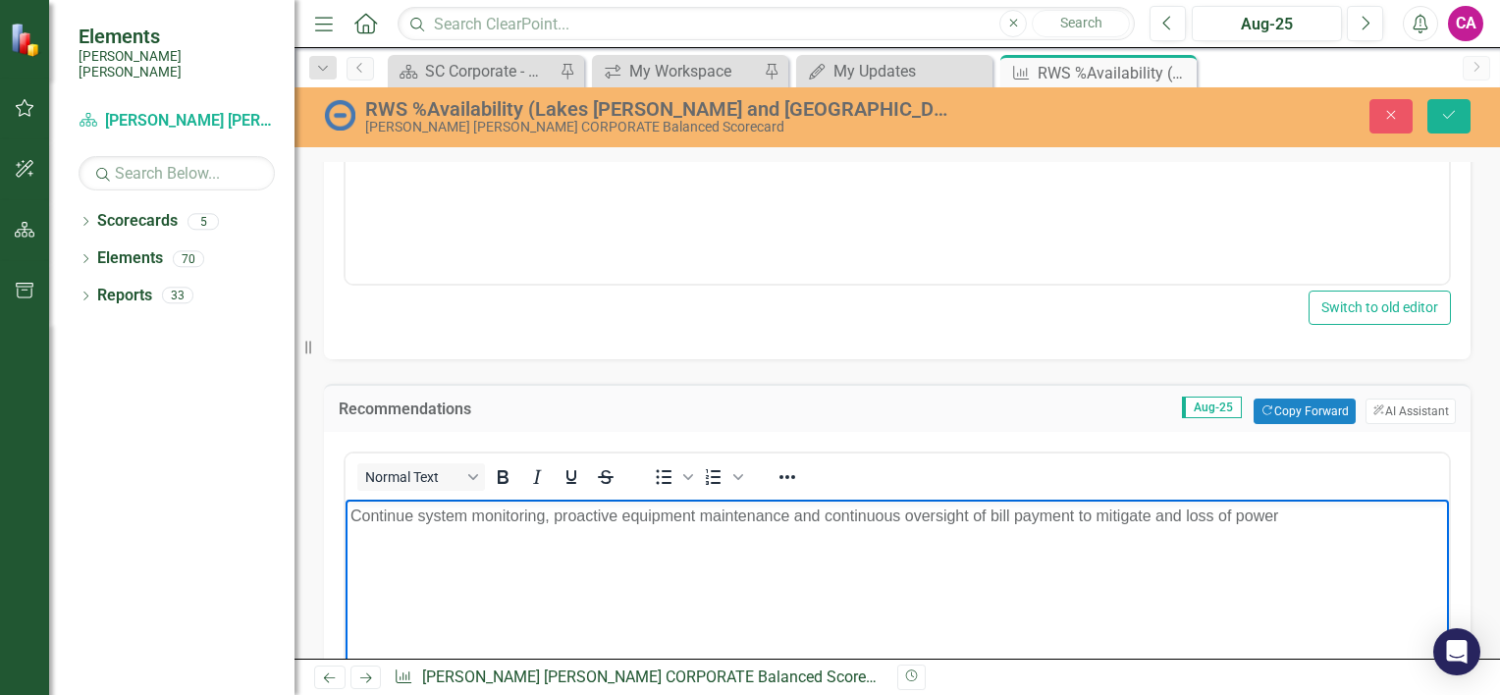
click at [993, 515] on p "Continue system monitoring, proactive equipment maintenance and continuous over…" at bounding box center [897, 517] width 1094 height 24
drag, startPoint x: 1332, startPoint y: 505, endPoint x: 1198, endPoint y: 514, distance: 134.9
click at [1198, 514] on p "Continue system monitoring, proactive equipment maintenance and continuous over…" at bounding box center [897, 517] width 1094 height 24
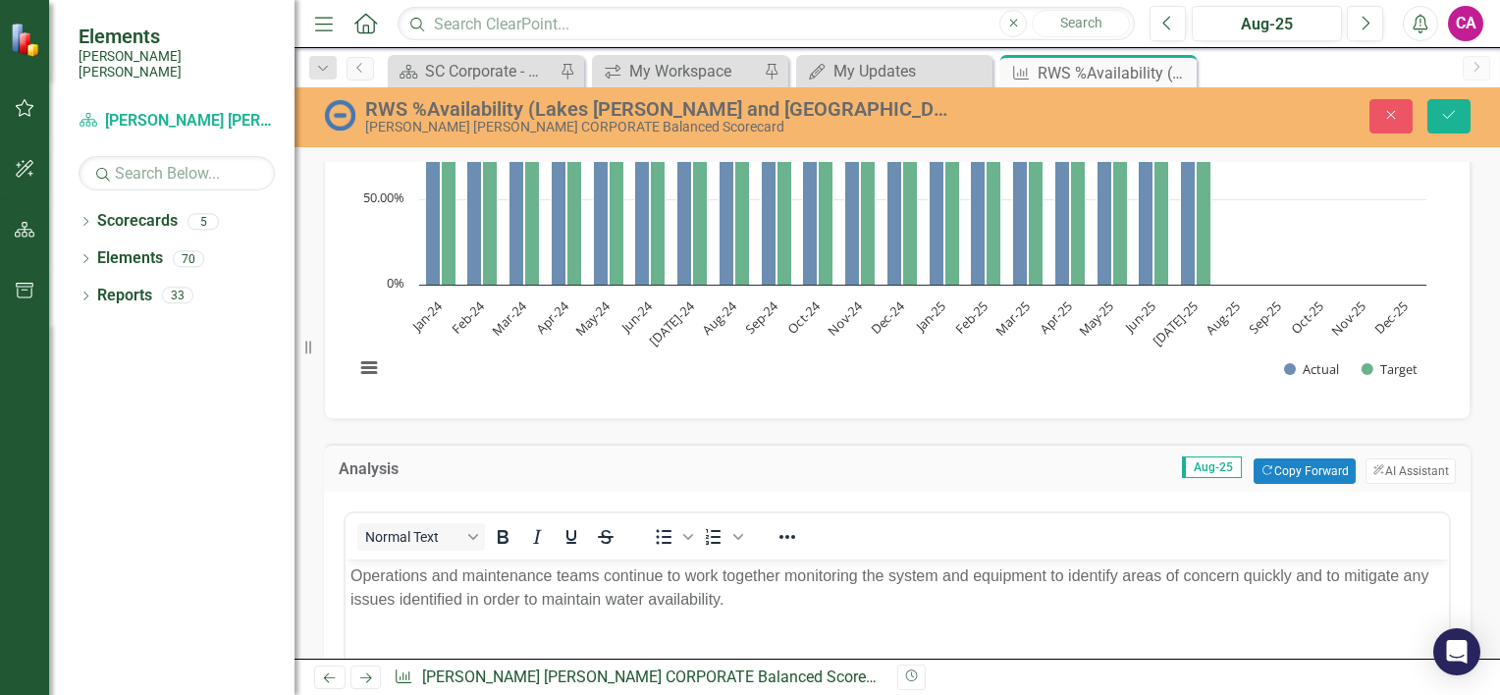
scroll to position [0, 0]
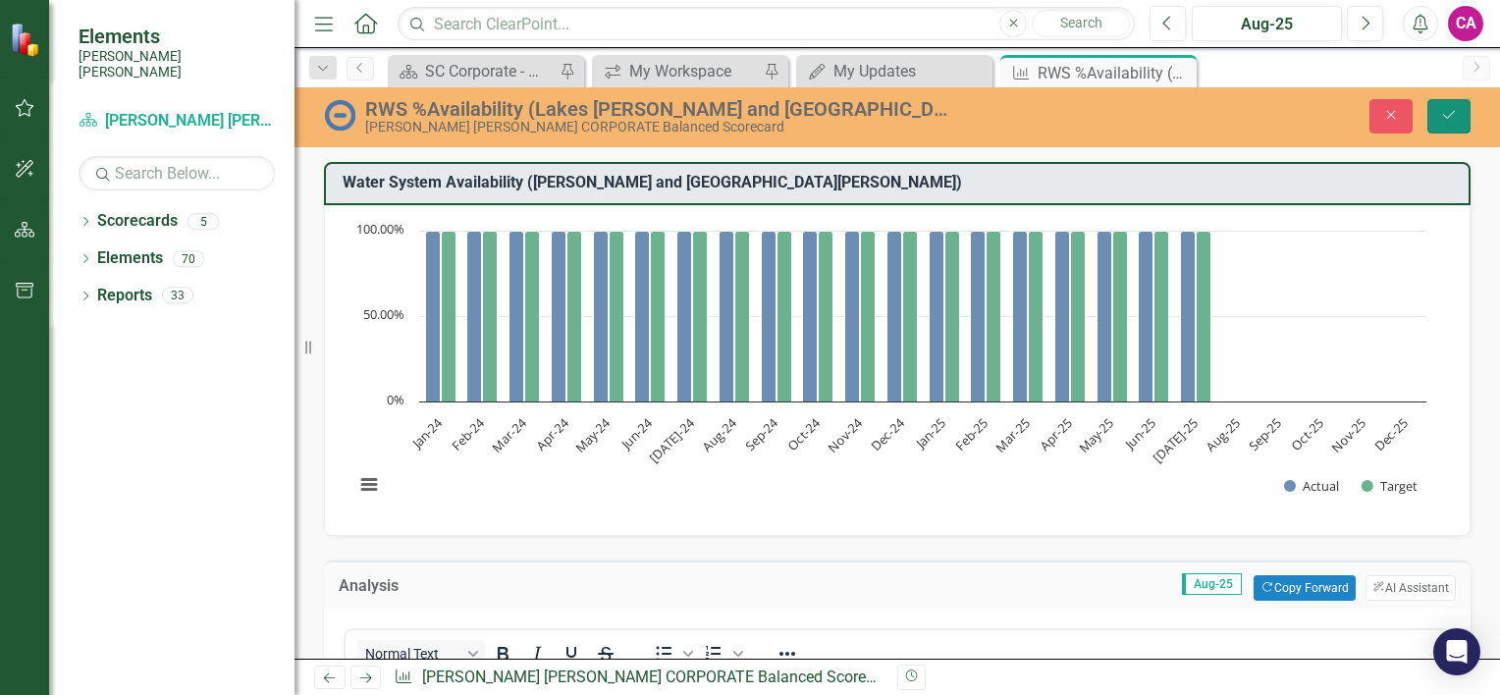
click at [1453, 124] on button "Save" at bounding box center [1448, 116] width 43 height 34
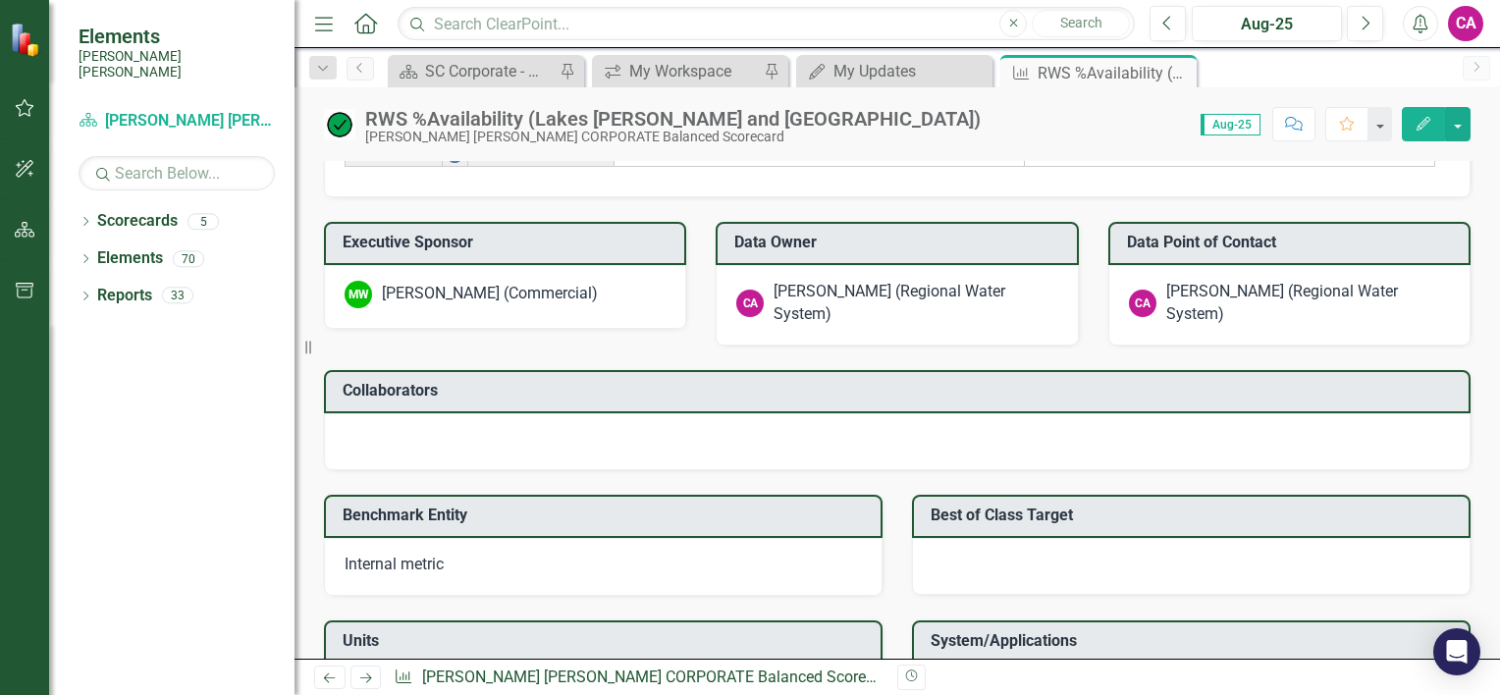
scroll to position [2030, 0]
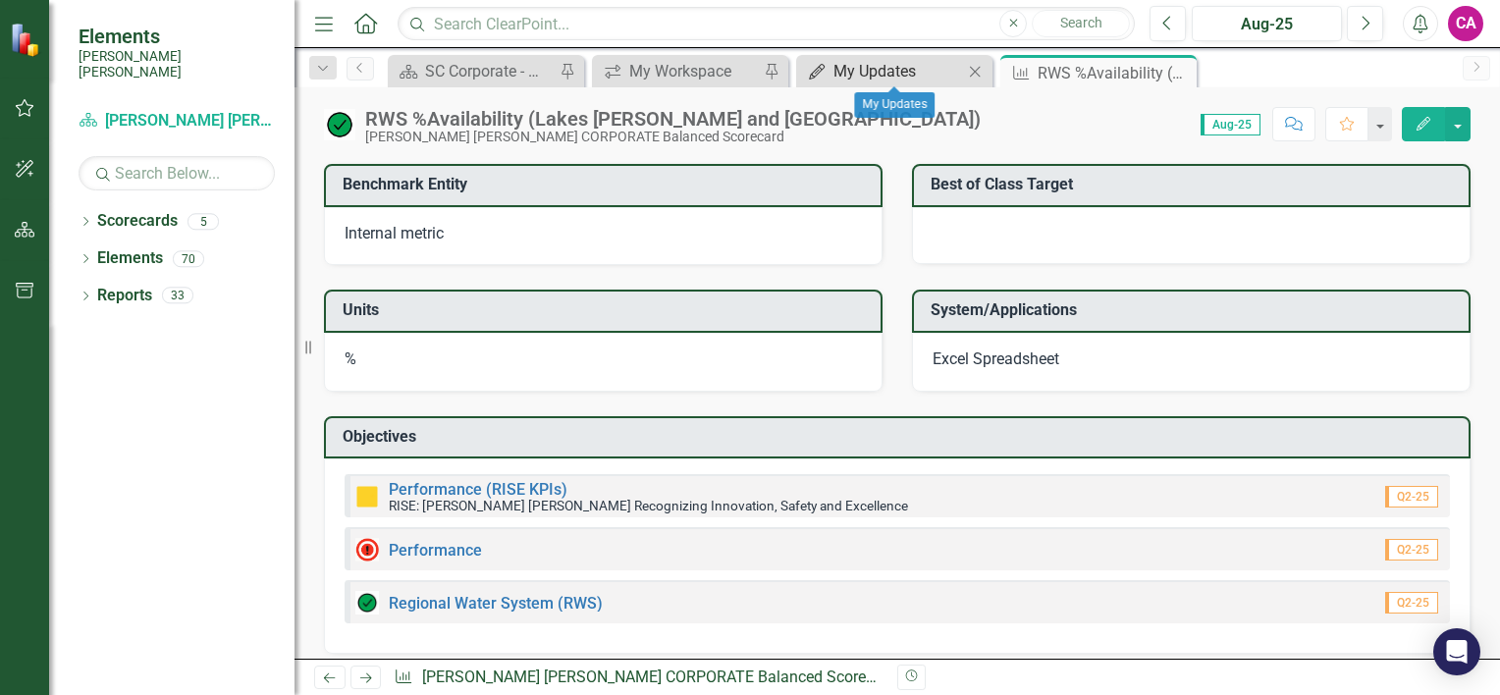
click at [925, 76] on div "My Updates" at bounding box center [898, 71] width 130 height 25
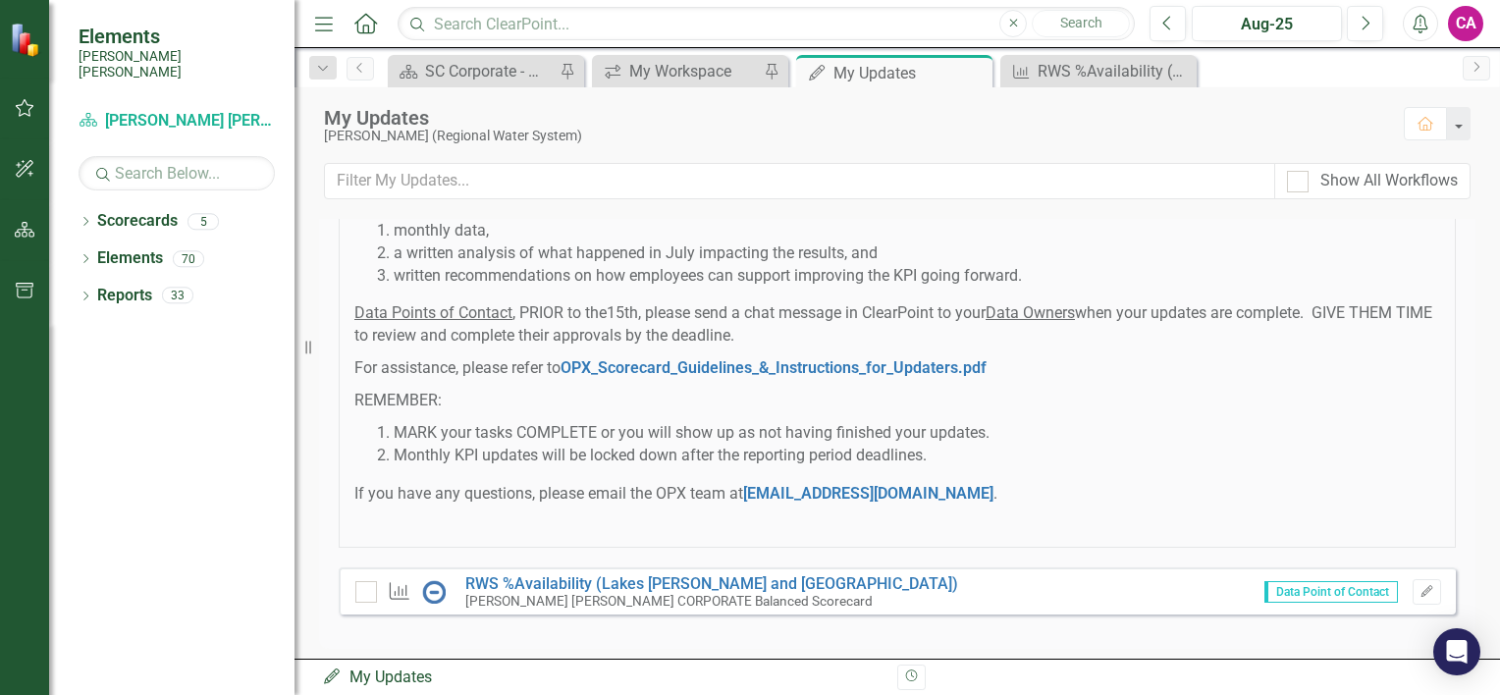
scroll to position [134, 0]
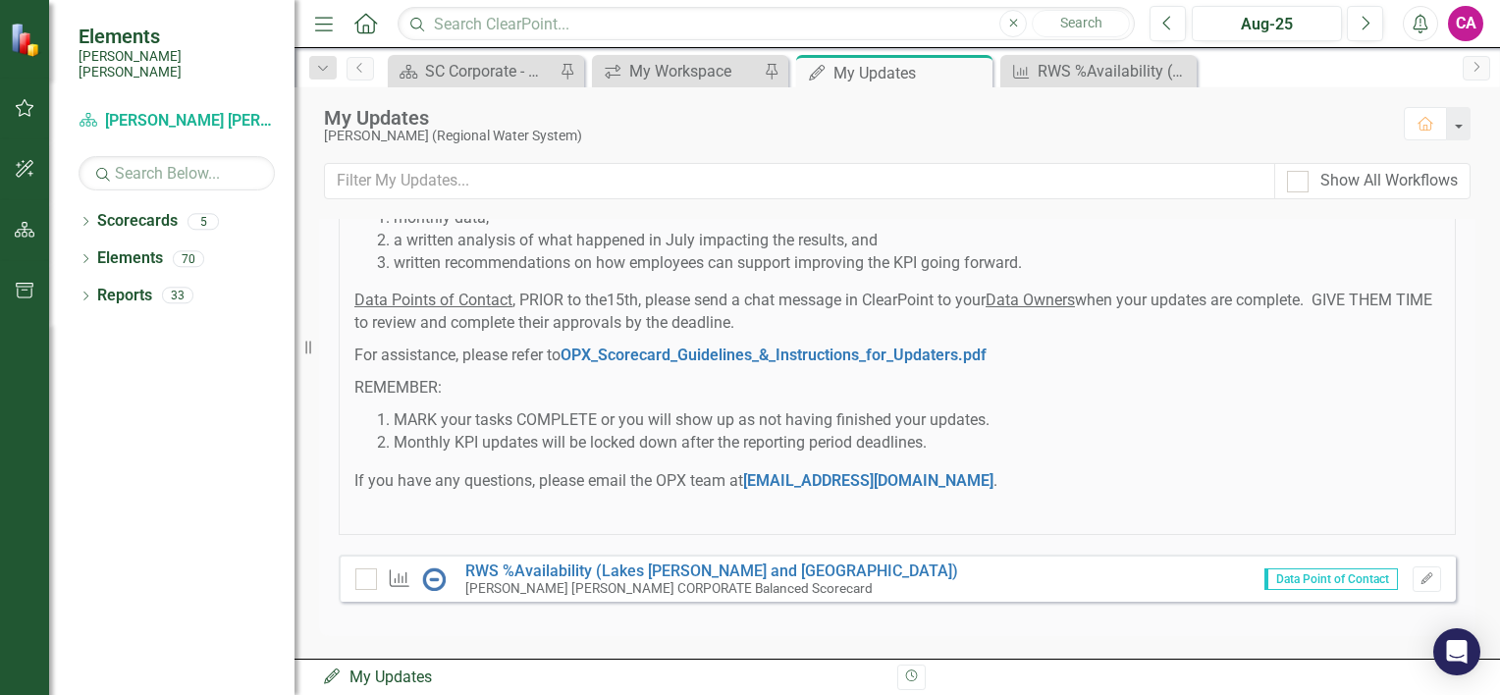
click at [325, 674] on icon "My Updates" at bounding box center [332, 677] width 20 height 16
click at [334, 674] on icon "My Updates" at bounding box center [332, 677] width 20 height 16
click at [422, 674] on div "My Updates My Updates" at bounding box center [602, 678] width 561 height 23
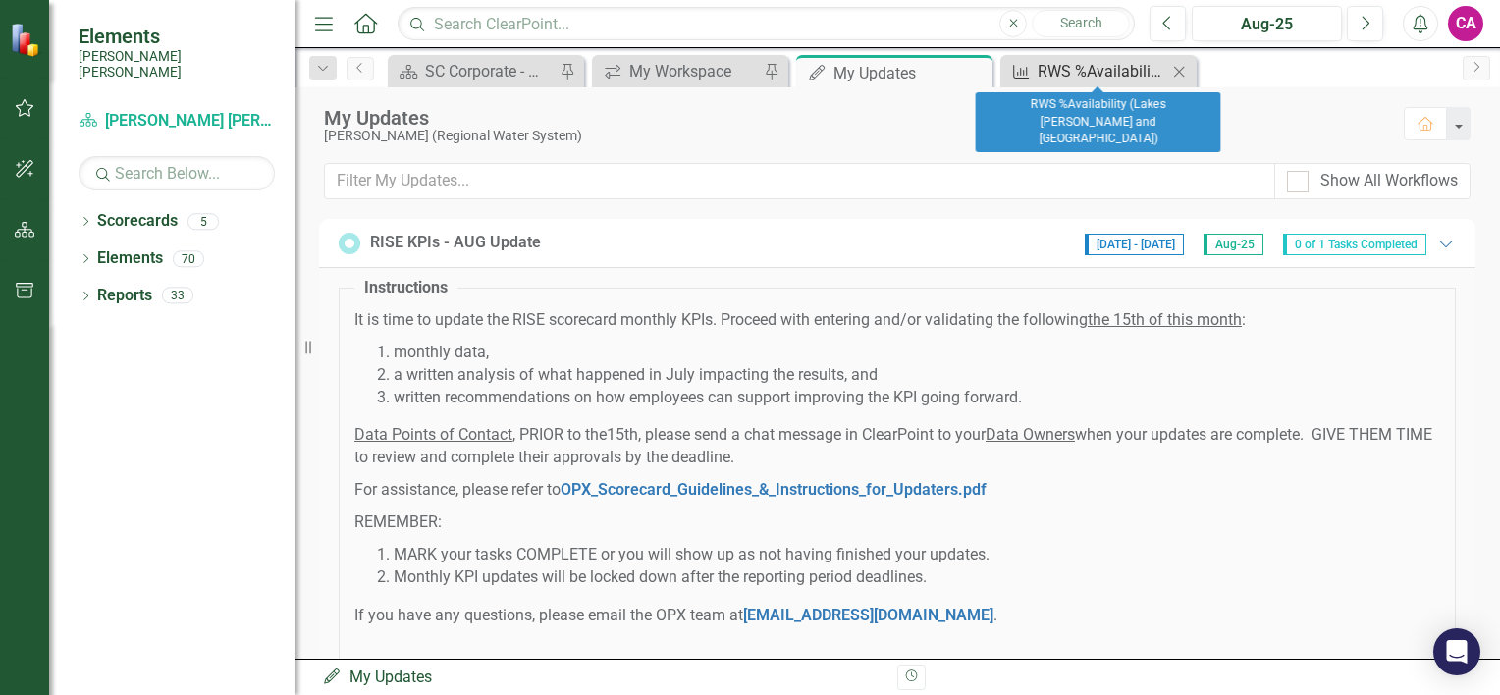
click at [1068, 67] on div "RWS %Availability (Lakes [PERSON_NAME] and [GEOGRAPHIC_DATA])" at bounding box center [1103, 71] width 130 height 25
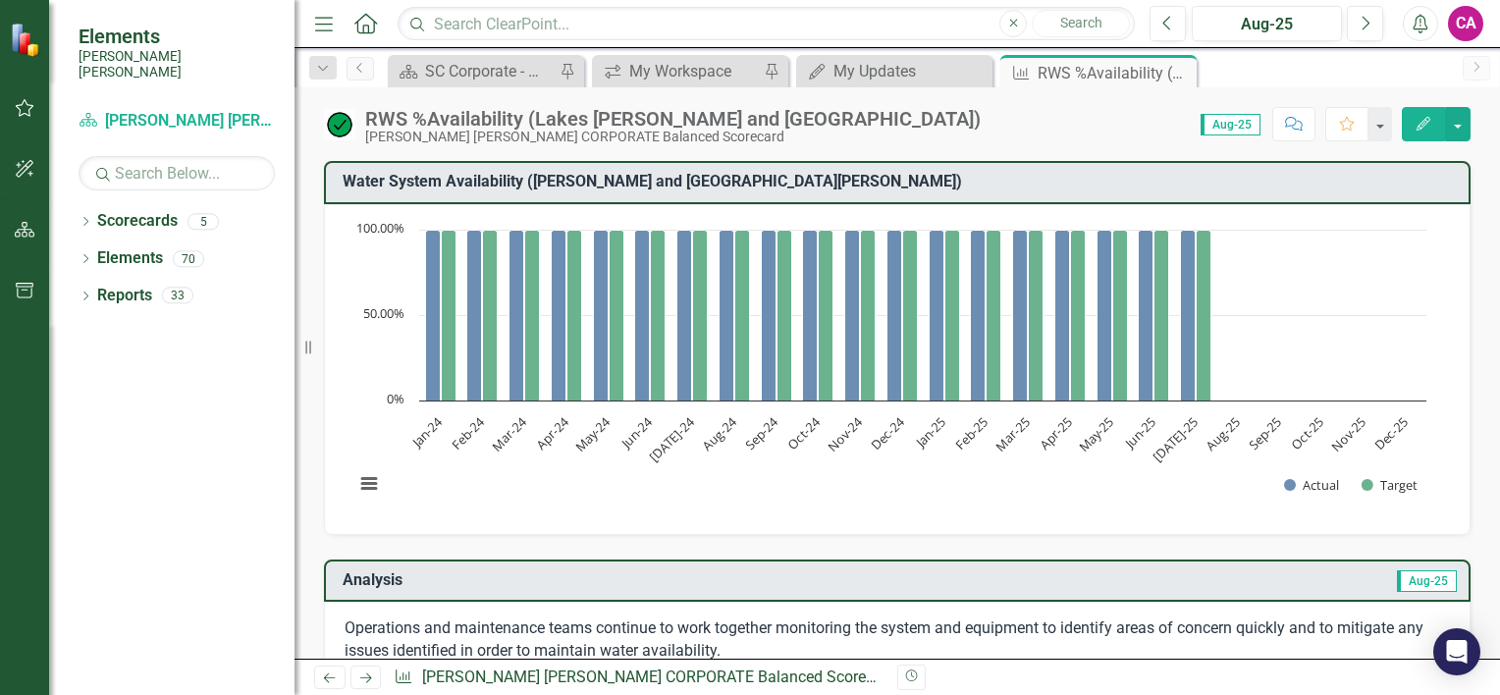
drag, startPoint x: 1484, startPoint y: 196, endPoint x: 1497, endPoint y: 243, distance: 48.8
click at [1497, 244] on div "Water System Availability​ (Lake Marion and Lake Moultrie) Chart Bar chart with…" at bounding box center [898, 410] width 1206 height 498
click at [1457, 124] on button "button" at bounding box center [1458, 124] width 26 height 34
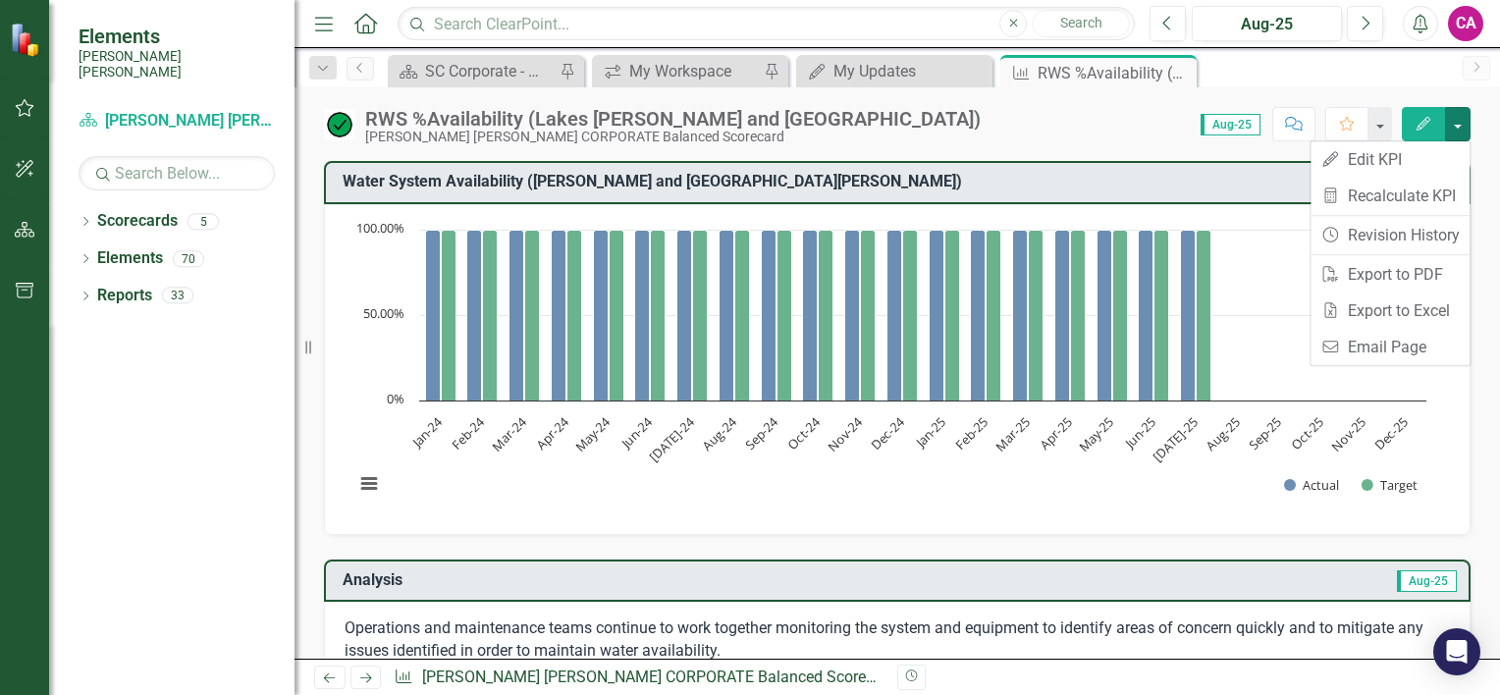
click at [1190, 134] on div "Score: 0.00 Aug-25 Completed Comment Favorite Edit" at bounding box center [1231, 123] width 480 height 33
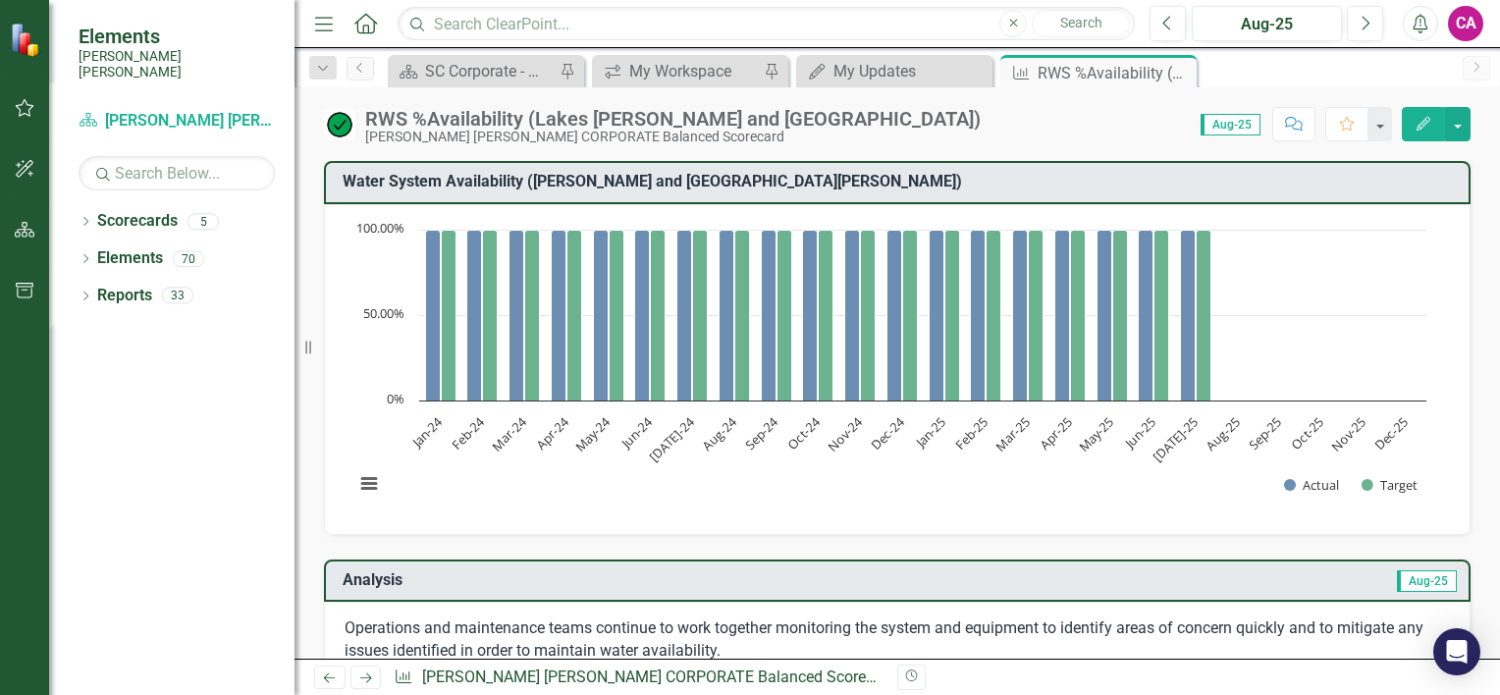
click at [1233, 124] on span "Aug-25" at bounding box center [1231, 125] width 60 height 22
click at [1062, 70] on div "RWS %Availability (Lakes [PERSON_NAME] and [GEOGRAPHIC_DATA])" at bounding box center [1090, 73] width 105 height 25
click at [0, 0] on icon "Close" at bounding box center [0, 0] width 0 height 0
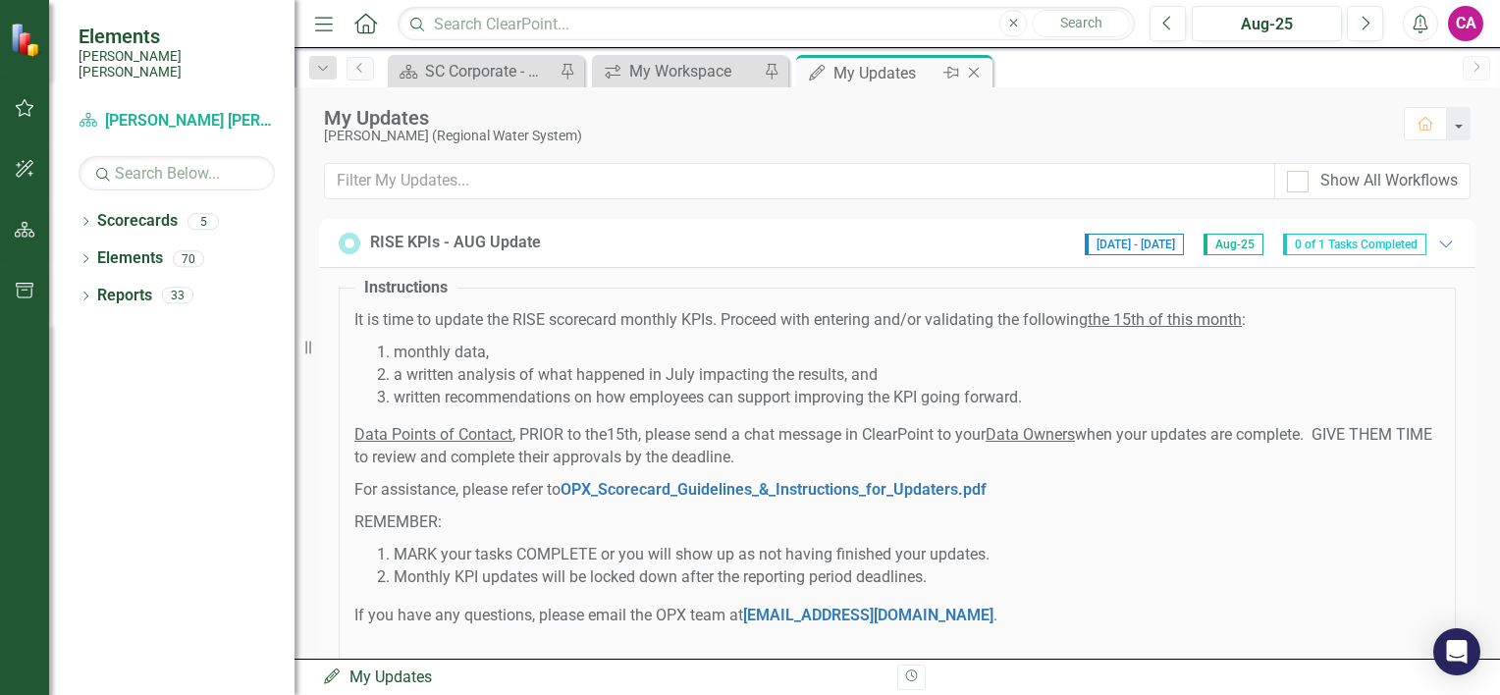
click at [880, 70] on div "My Updates" at bounding box center [885, 73] width 105 height 25
click at [1376, 247] on span "0 of 1 Tasks Completed" at bounding box center [1354, 245] width 143 height 22
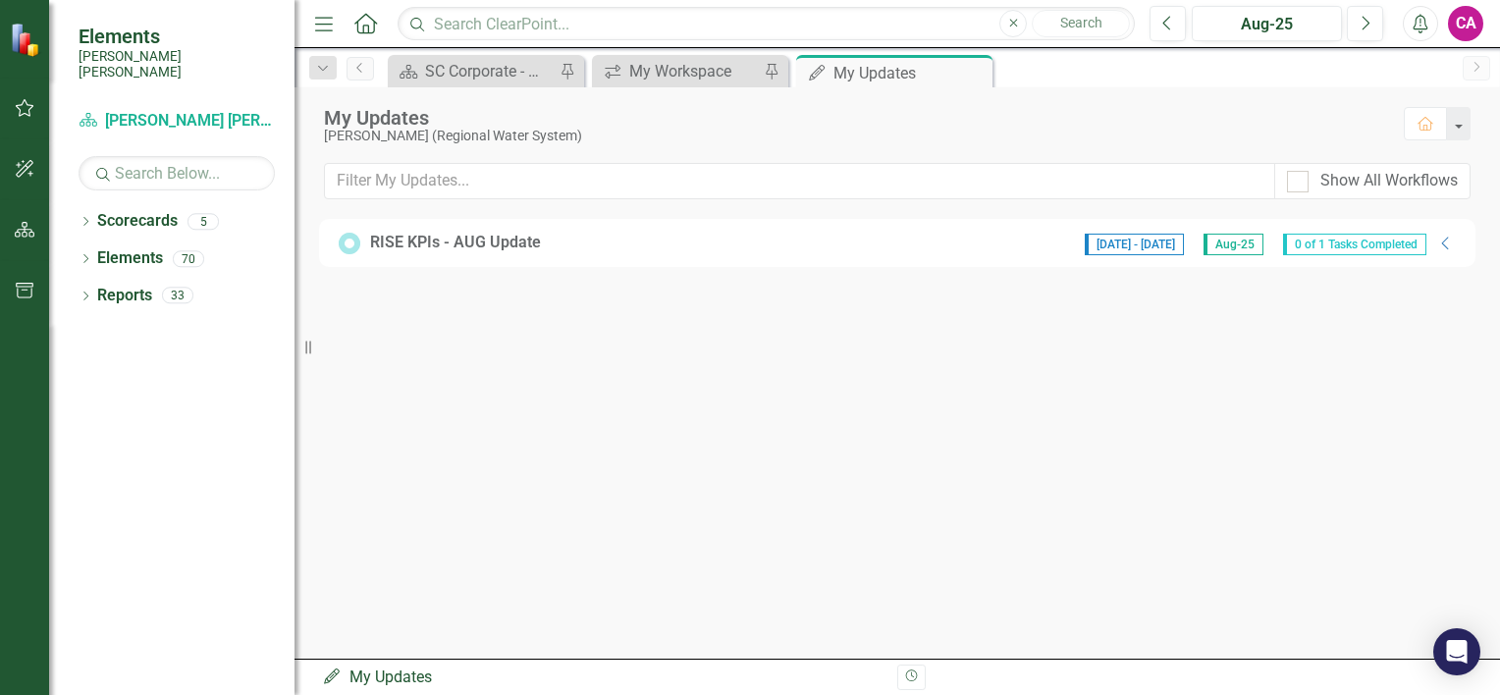
click at [0, 0] on icon "Close" at bounding box center [0, 0] width 0 height 0
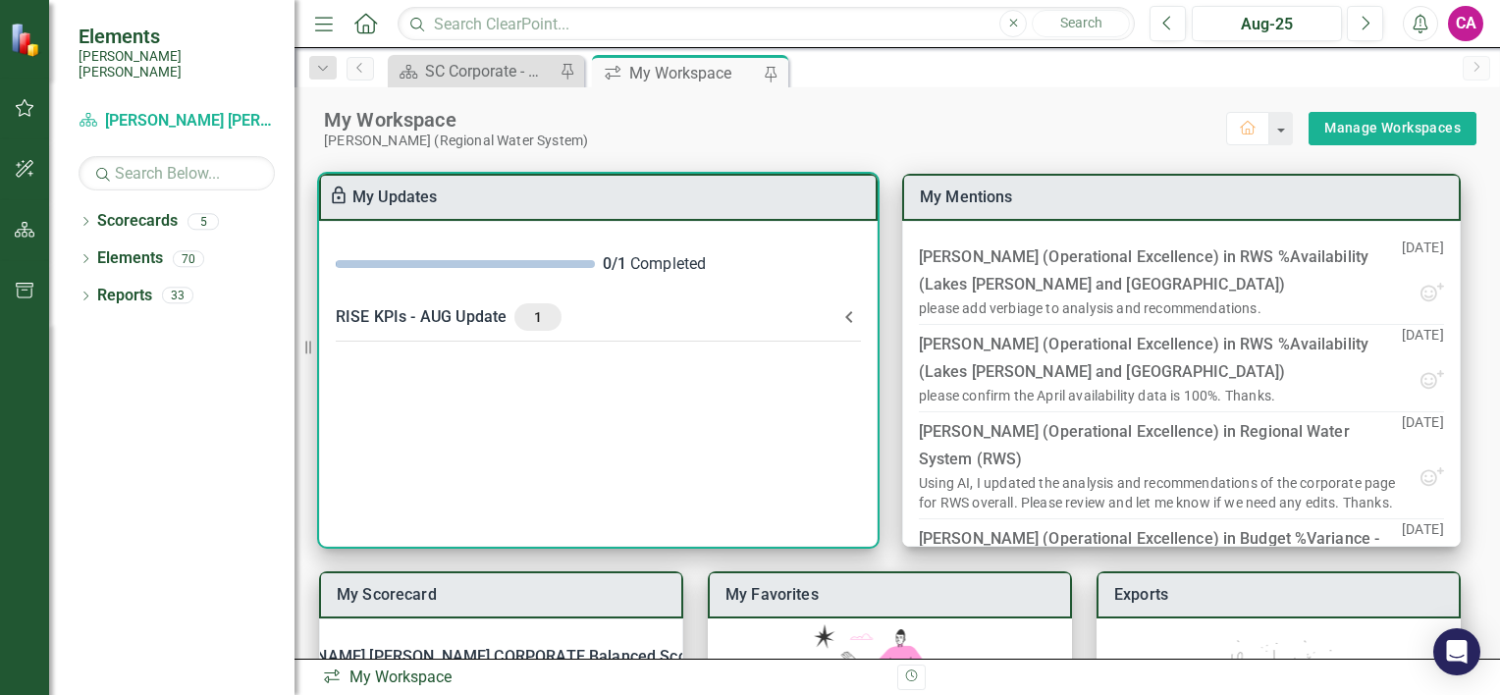
click at [521, 271] on div "0 / 1 Completed" at bounding box center [598, 265] width 557 height 54
click at [440, 319] on div "RISE KPIs - AUG Update 1" at bounding box center [587, 316] width 502 height 27
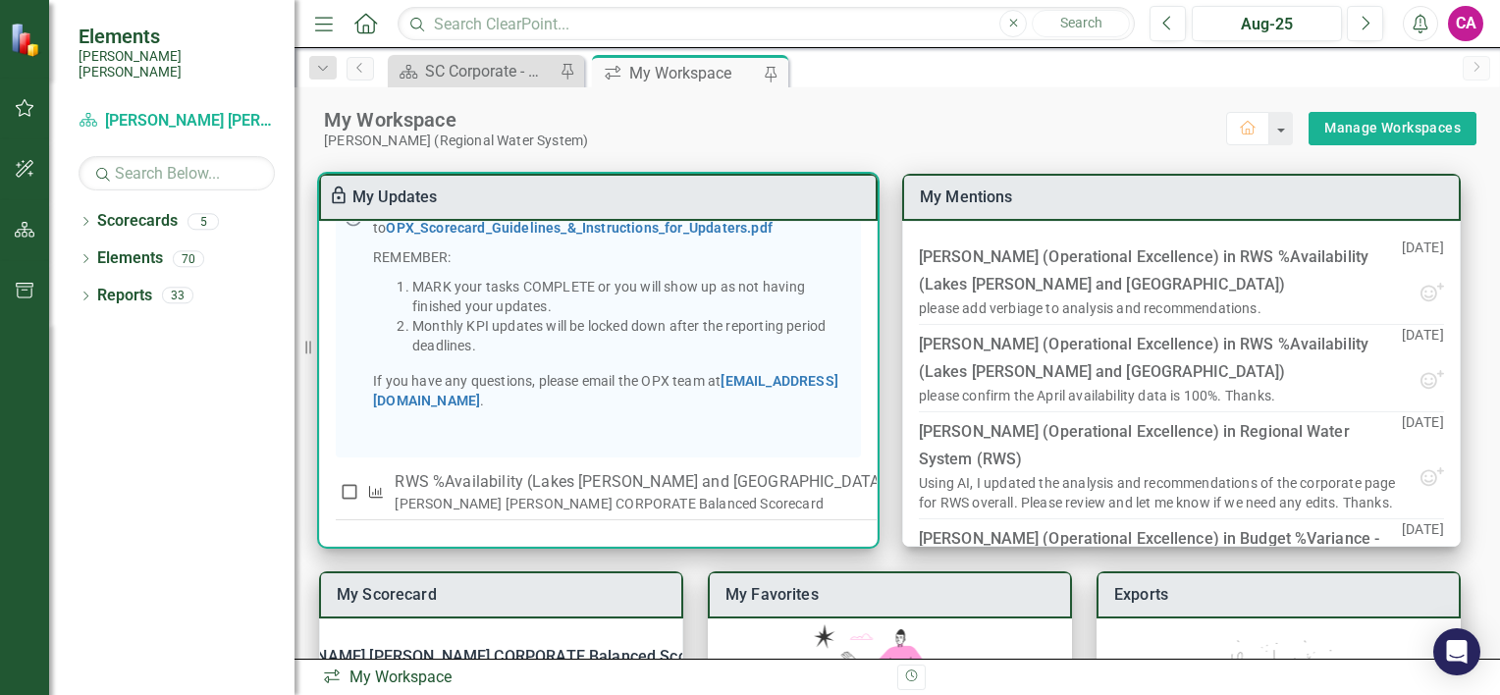
scroll to position [412, 0]
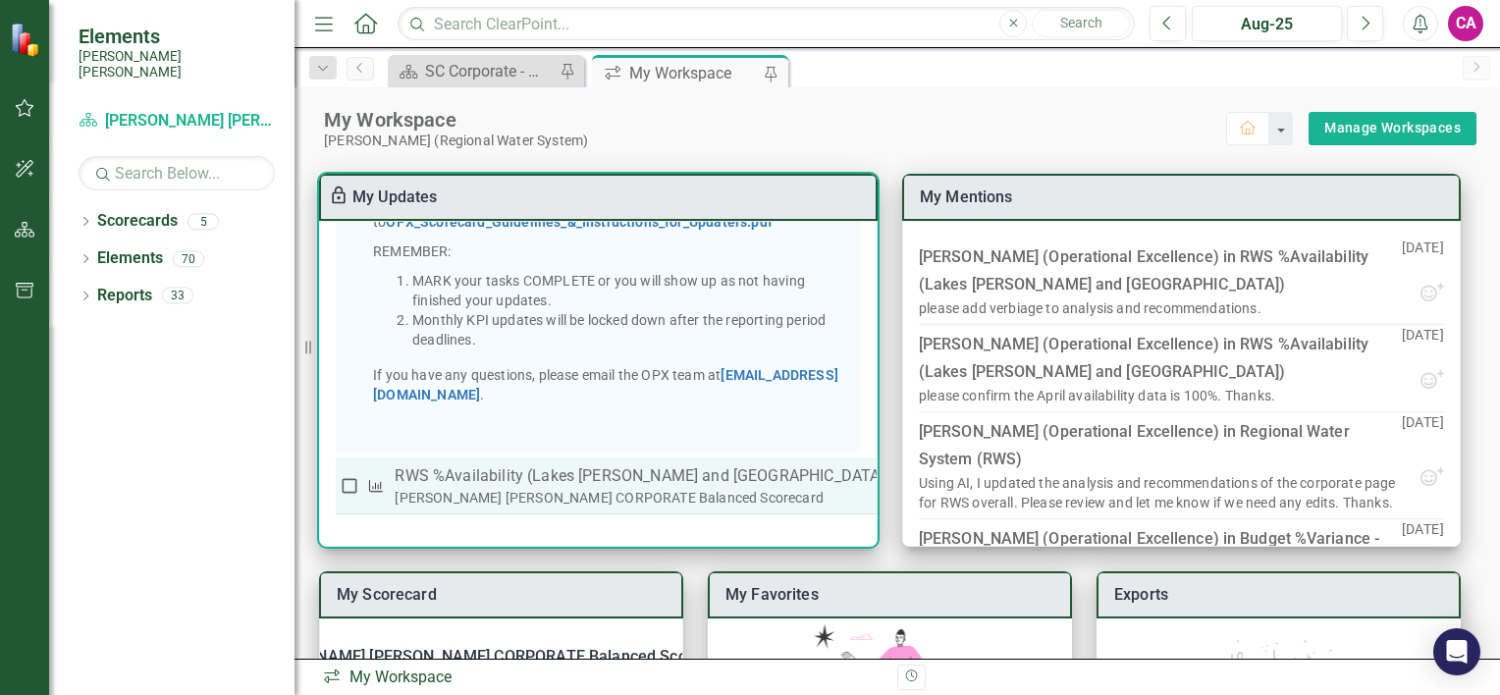
click at [903, 487] on div at bounding box center [913, 486] width 20 height 20
click at [945, 485] on use "button" at bounding box center [947, 486] width 4 height 16
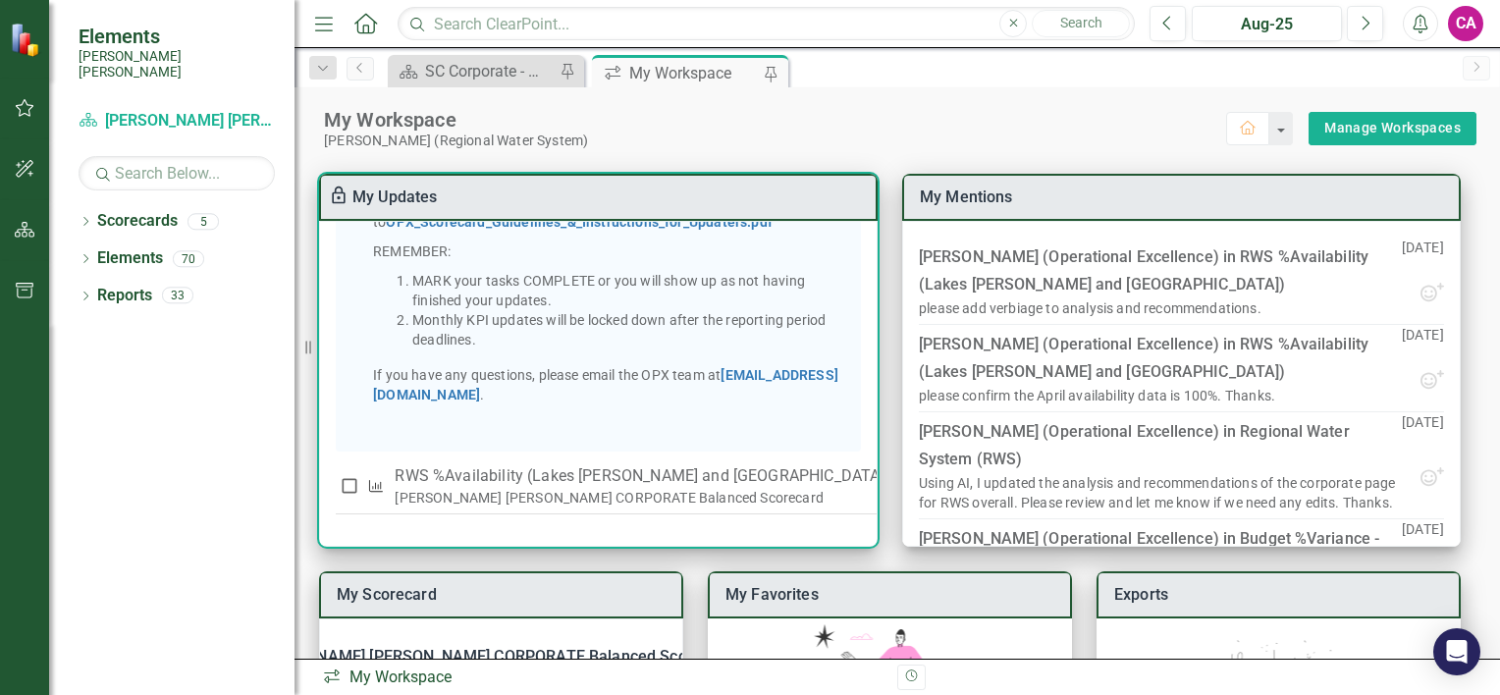
click at [575, 694] on div at bounding box center [750, 695] width 1500 height 0
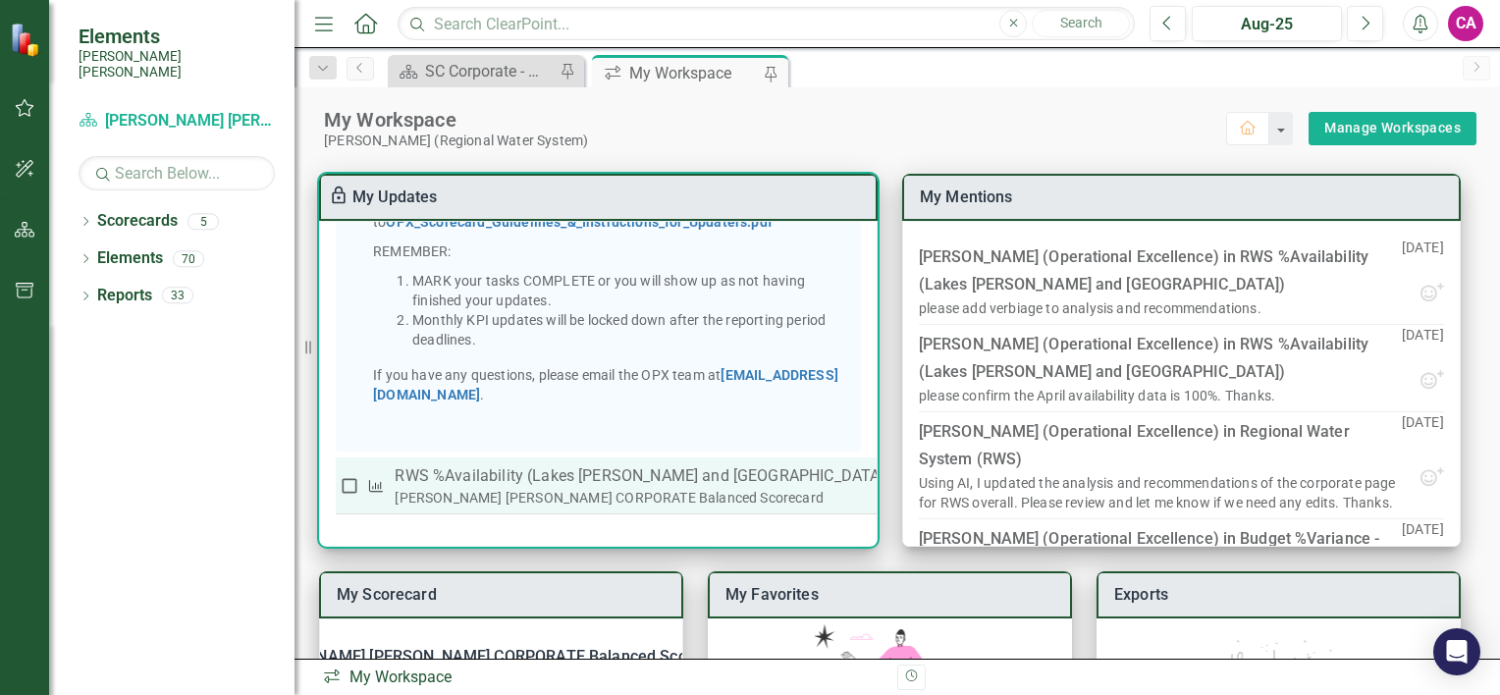
click at [936, 486] on icon "button" at bounding box center [948, 486] width 24 height 24
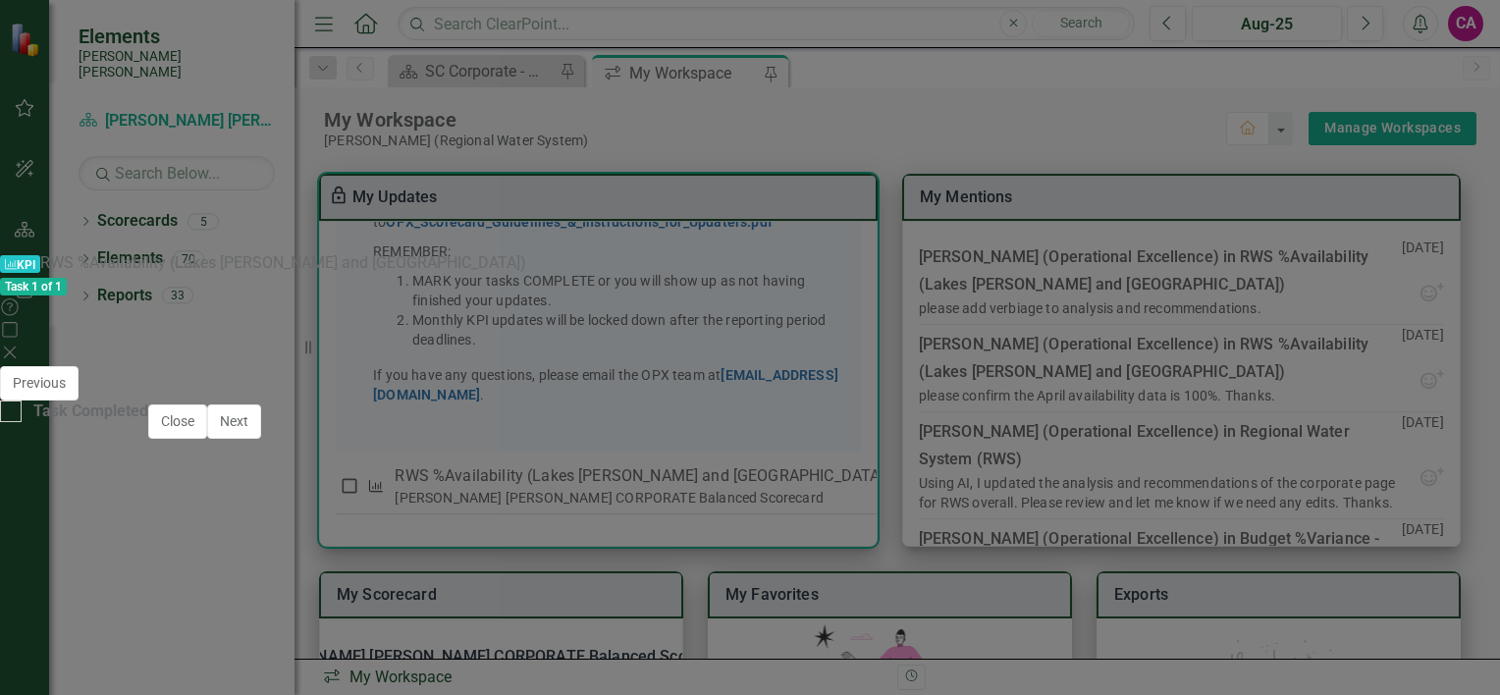
scroll to position [1273, 0]
click at [50, 445] on div "Period Status Actual Target Jan-24 On Target 100.00% 100.00% Feb-24 On Target 1…" at bounding box center [50, 587] width 0 height 565
type textarea "100"
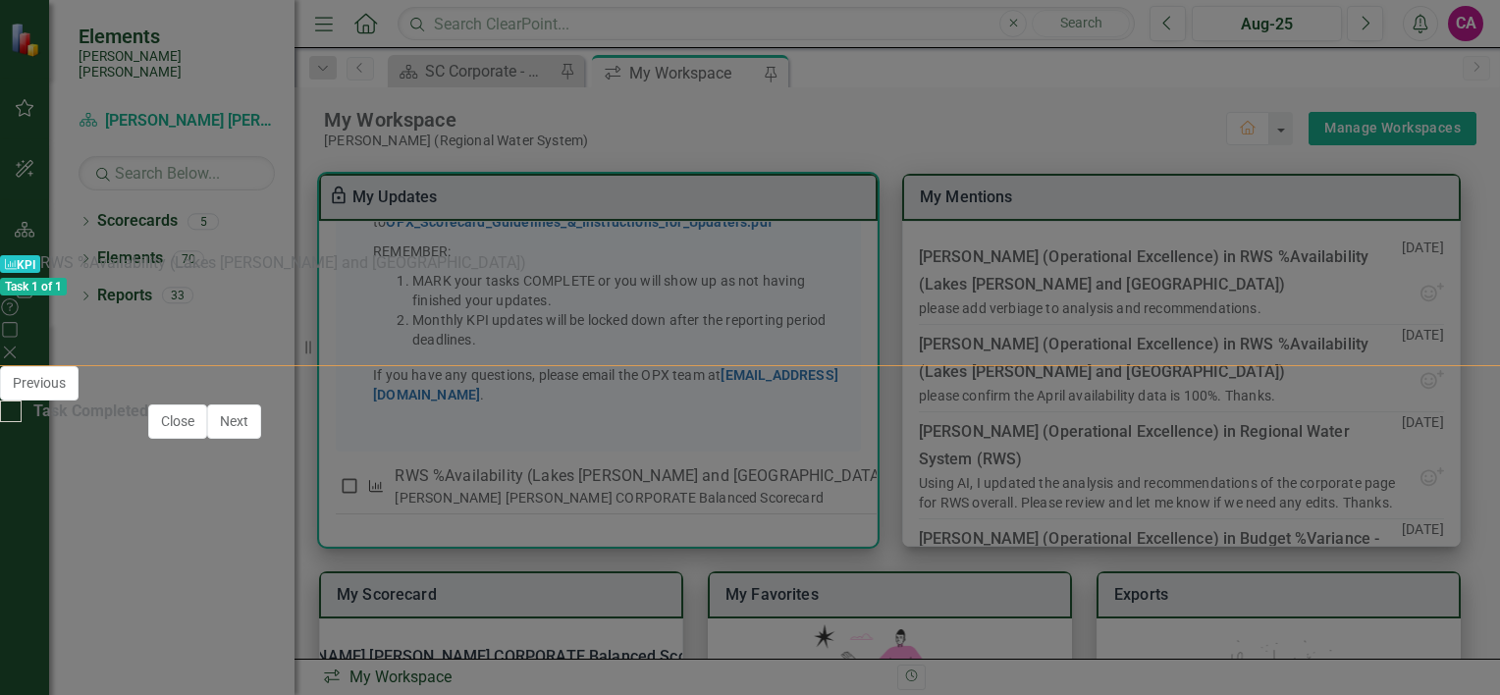
type textarea "100"
click at [22, 422] on div at bounding box center [11, 412] width 22 height 22
click at [13, 413] on input "Task Completed" at bounding box center [6, 407] width 13 height 13
checkbox input "true"
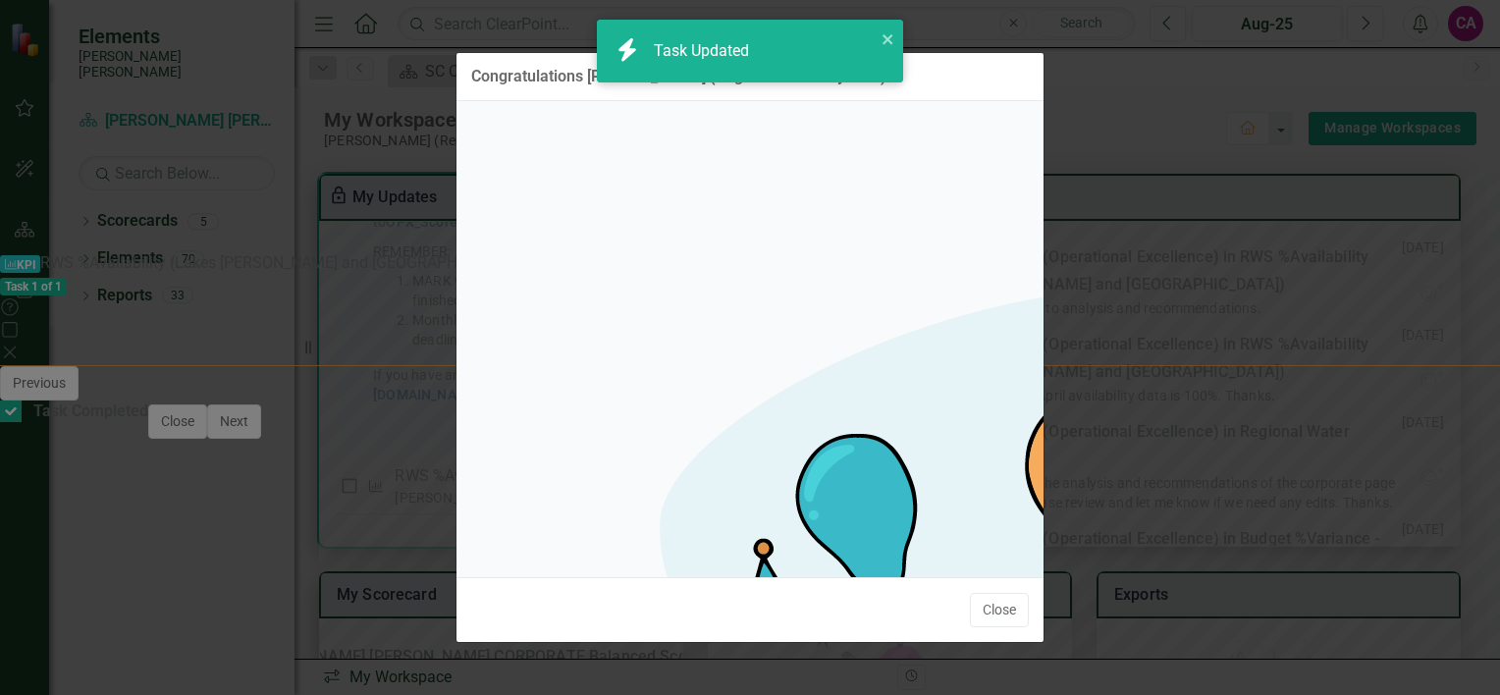
checkbox input "true"
click at [1003, 593] on button "Close" at bounding box center [999, 610] width 59 height 34
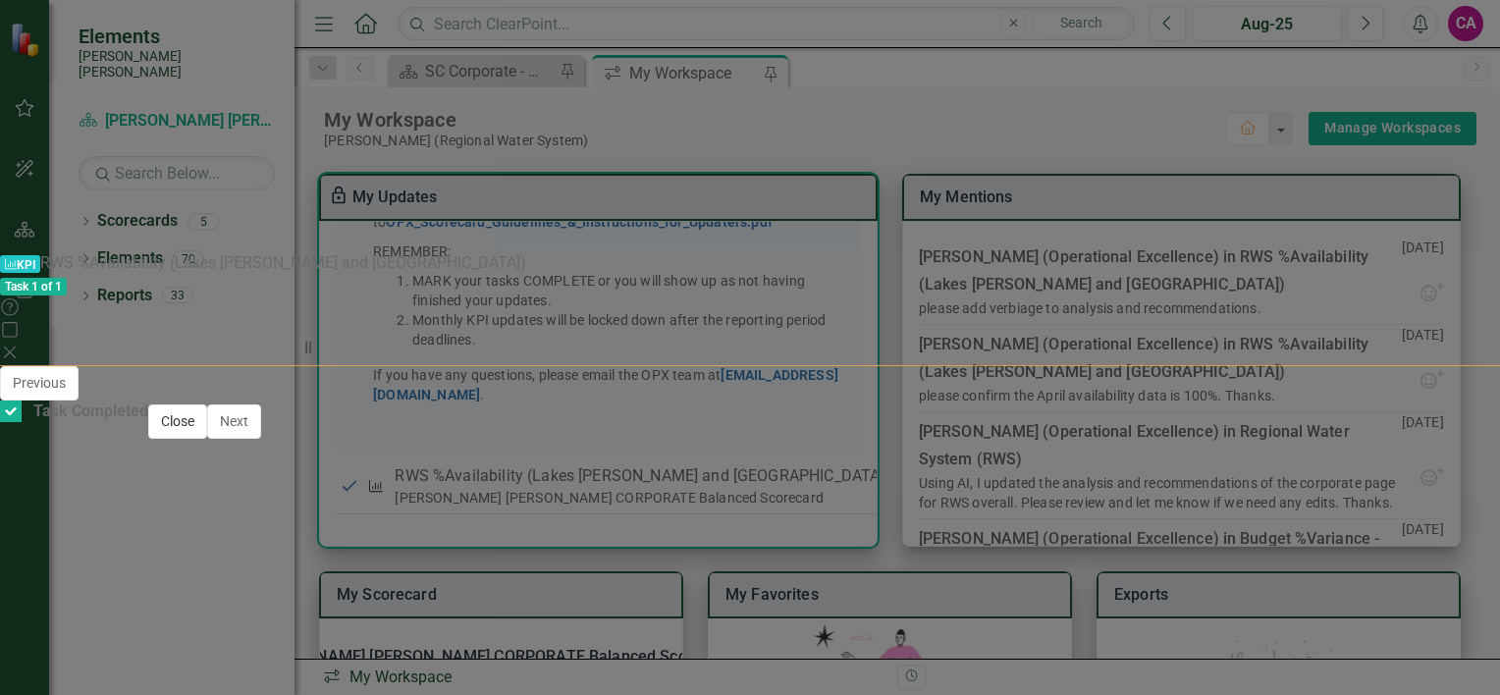
click at [207, 439] on button "Close" at bounding box center [177, 421] width 59 height 34
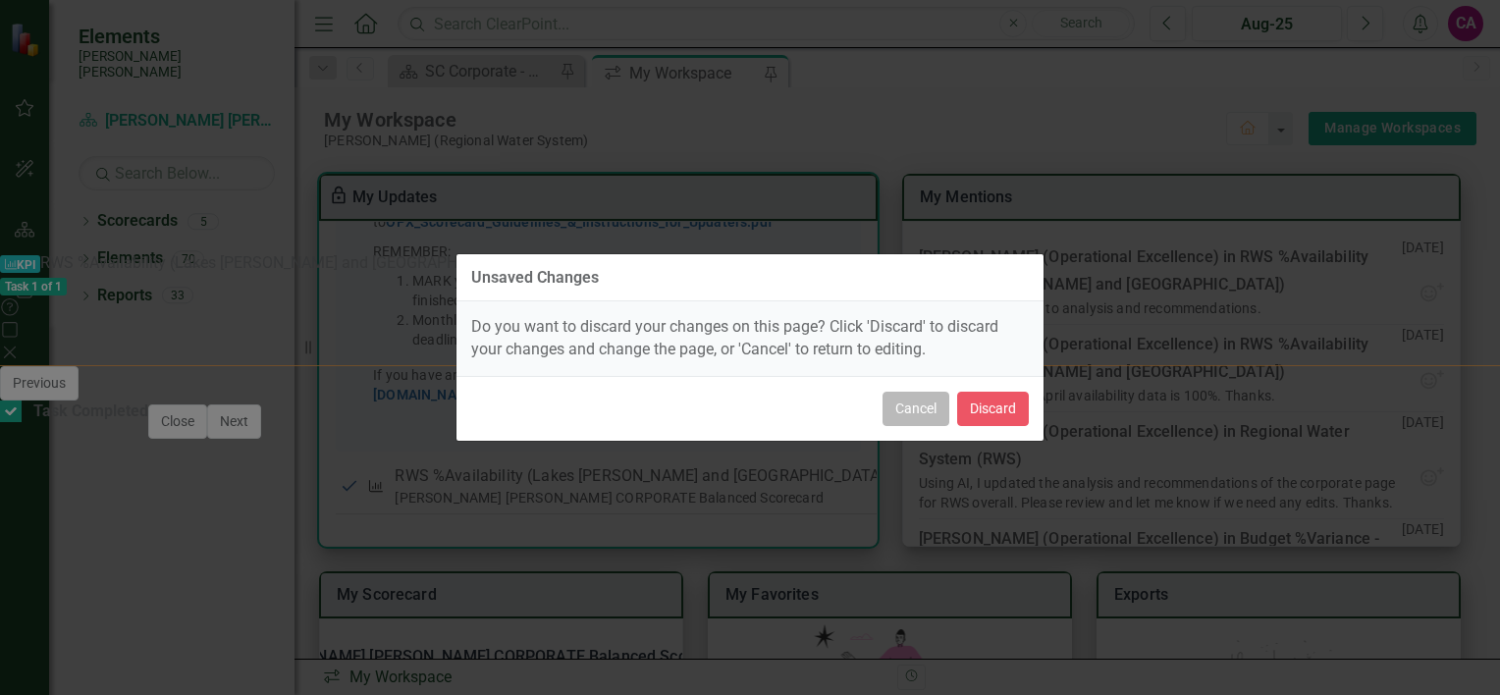
click at [926, 404] on button "Cancel" at bounding box center [916, 409] width 67 height 34
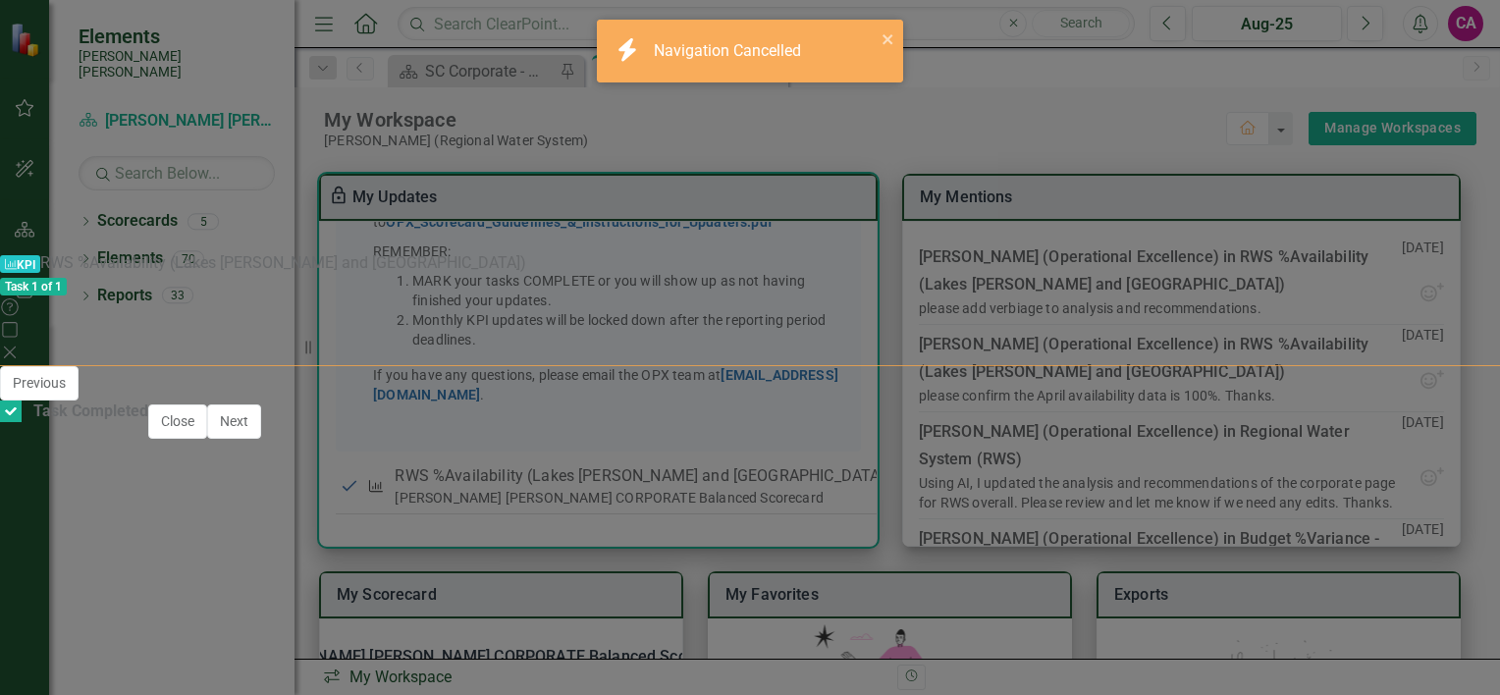
click at [1455, 386] on icon "Save" at bounding box center [1449, 393] width 18 height 14
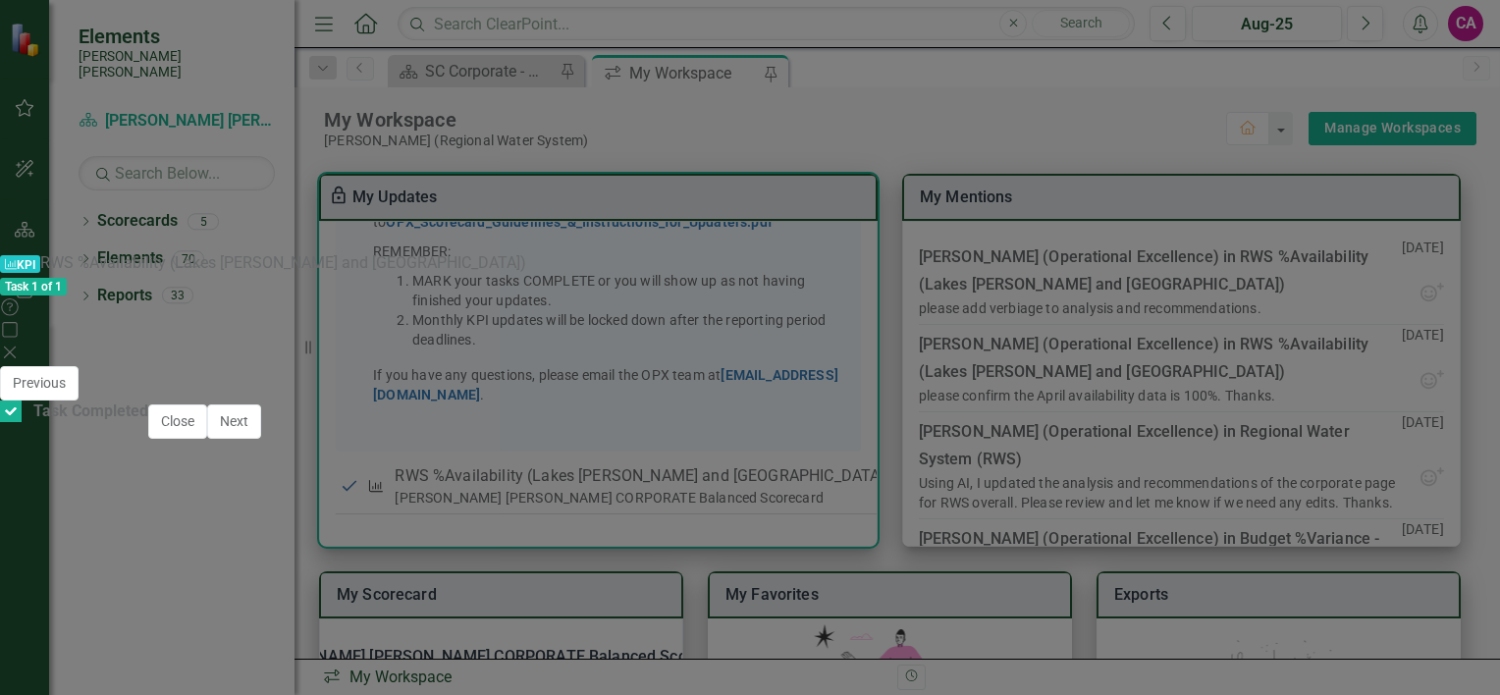
scroll to position [2005, 0]
click at [207, 439] on button "Close" at bounding box center [177, 421] width 59 height 34
